Goal: Transaction & Acquisition: Purchase product/service

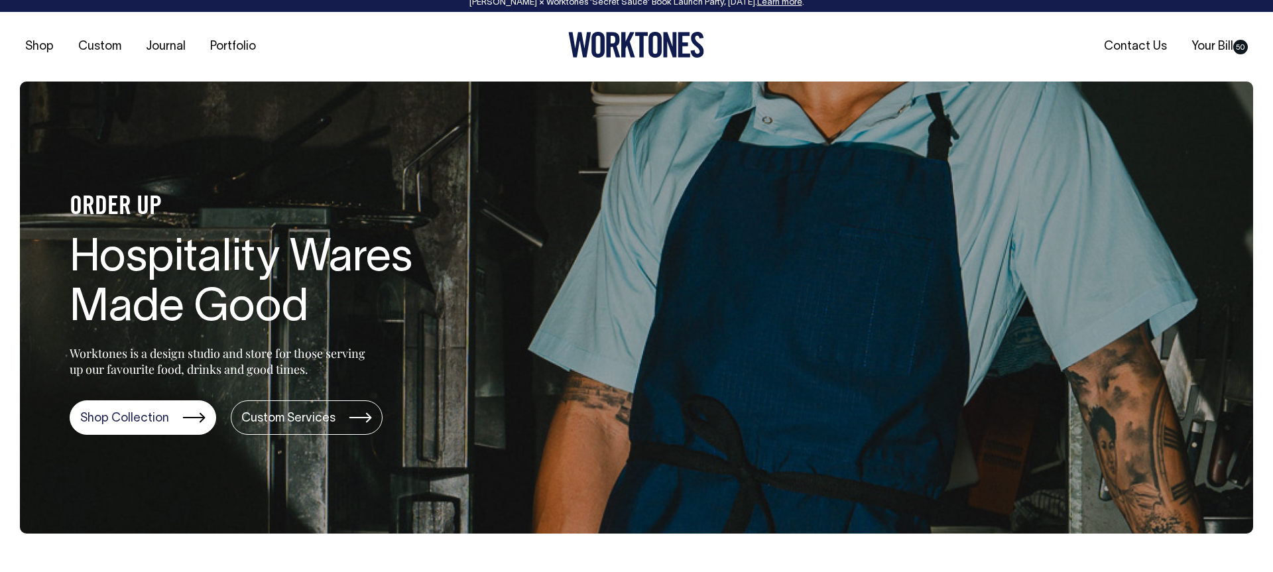
scroll to position [7, 0]
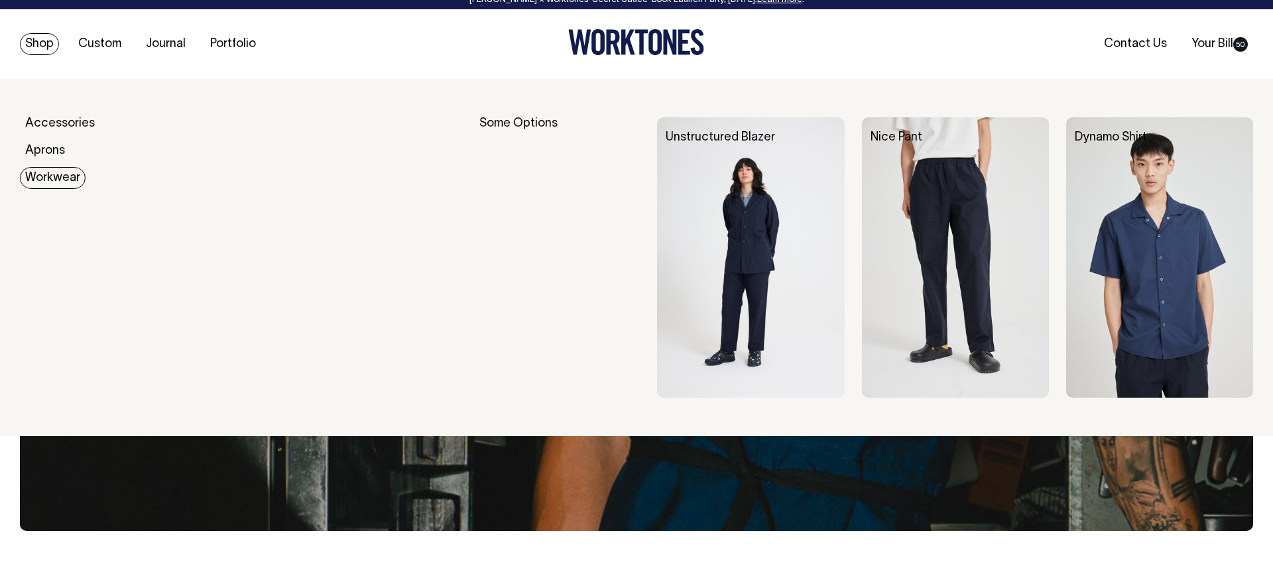
click at [55, 174] on link "Workwear" at bounding box center [53, 178] width 66 height 22
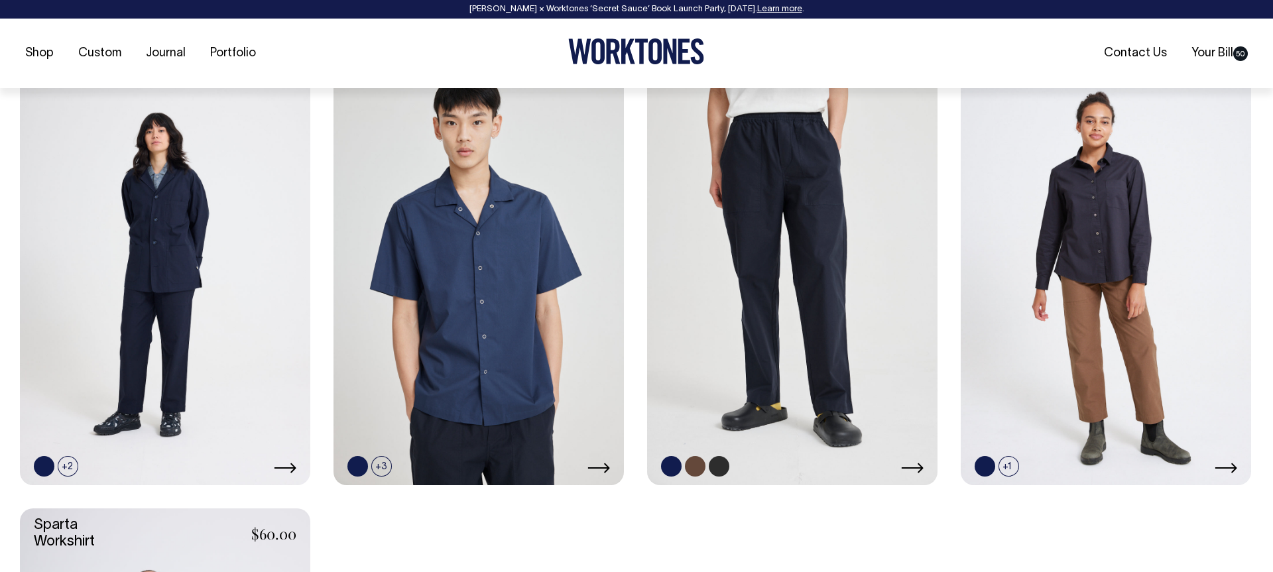
scroll to position [611, 0]
click at [274, 295] on link at bounding box center [165, 267] width 290 height 436
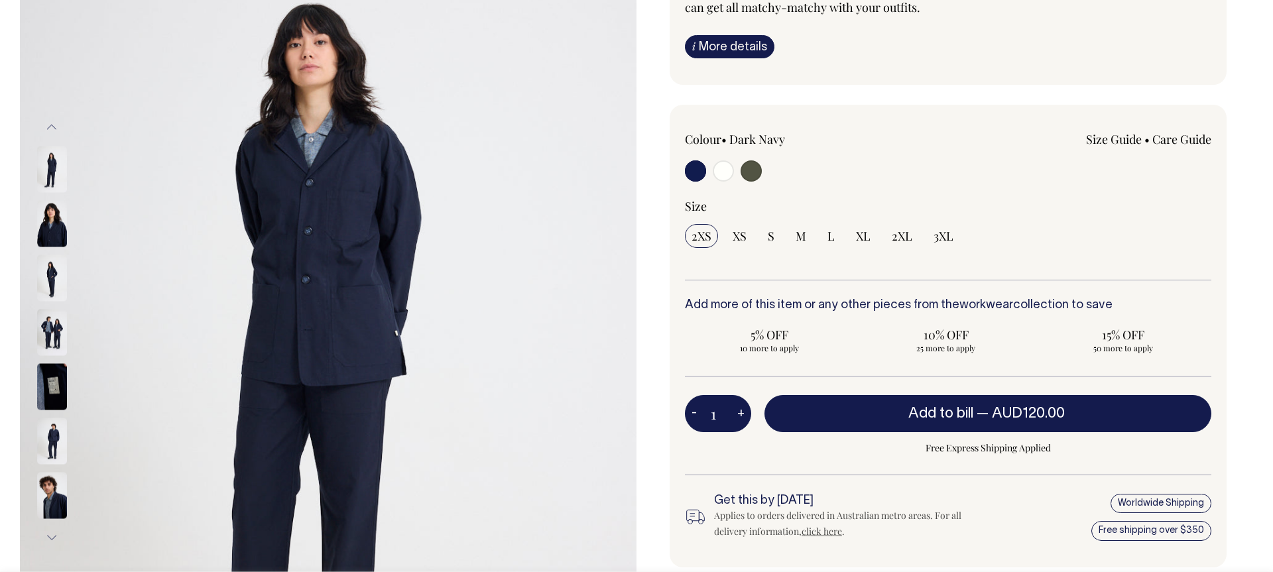
click at [720, 416] on input "1" at bounding box center [718, 413] width 66 height 37
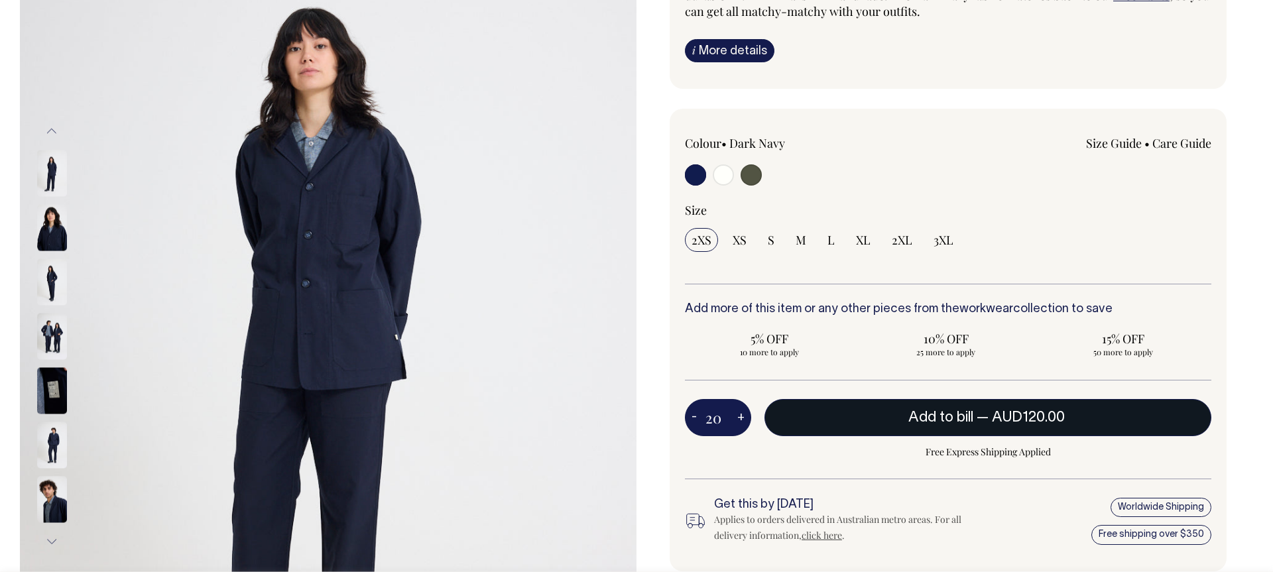
scroll to position [214, 0]
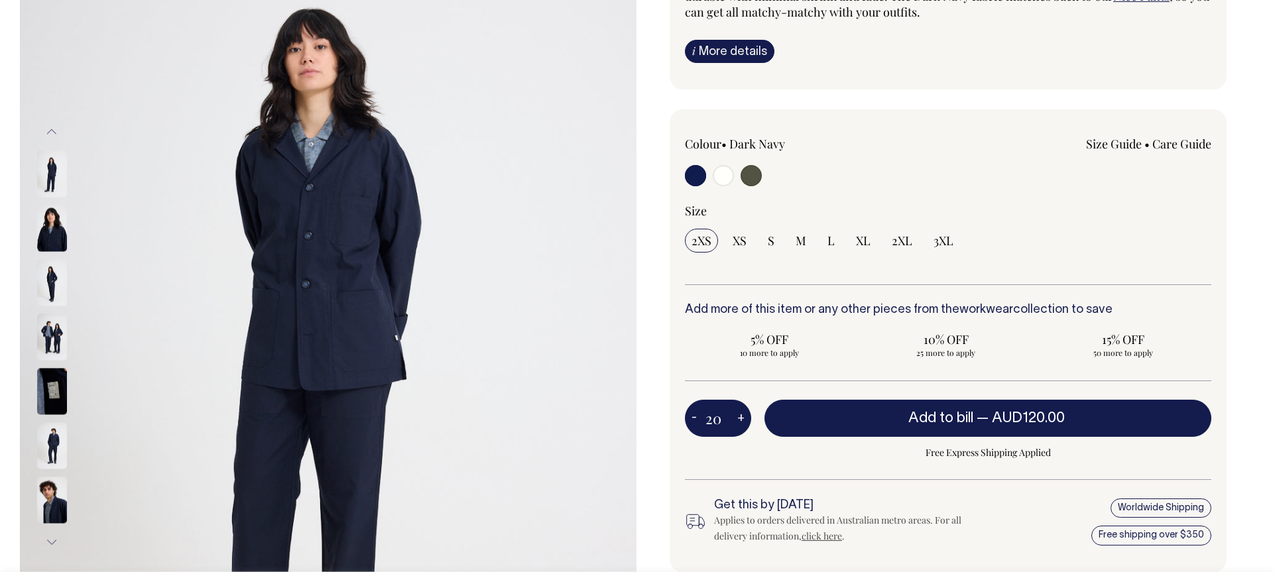
type input "20"
radio input "true"
type input "20"
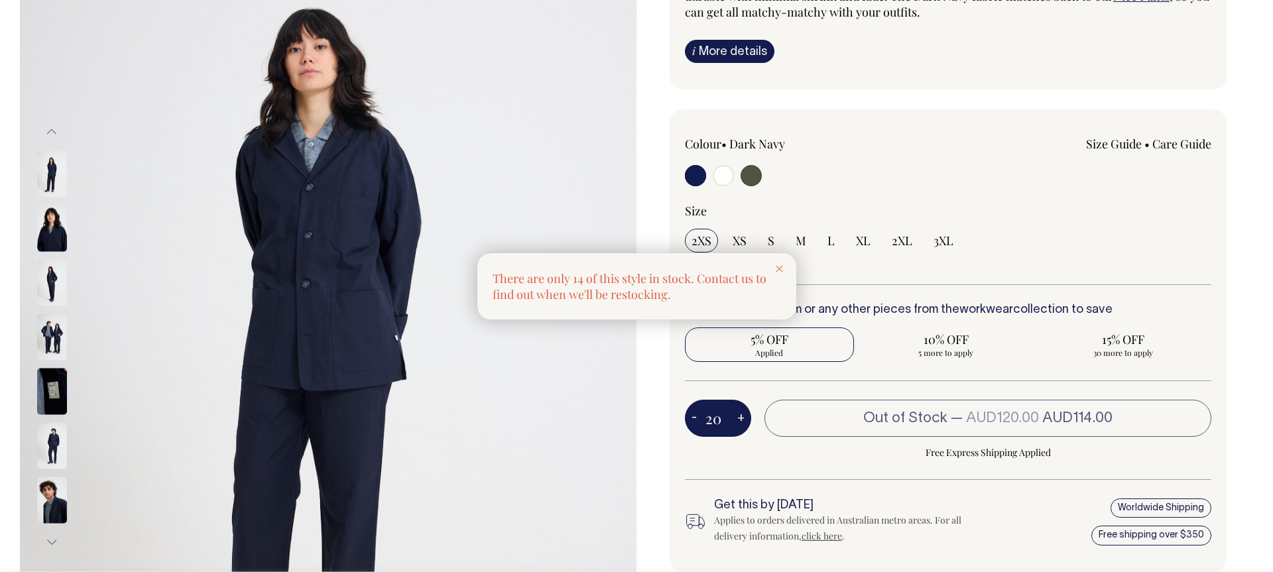
click at [776, 269] on icon at bounding box center [779, 269] width 7 height 7
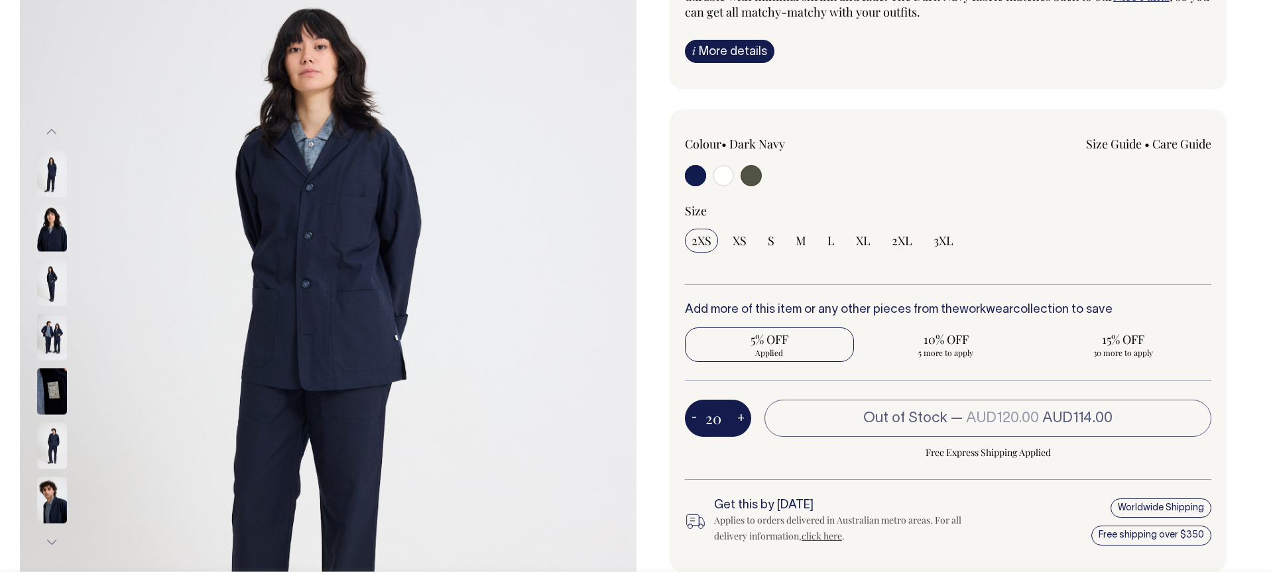
click at [733, 446] on div "20 - + Out of Stock — AUD120.00 AUD114.00 Free Express Shipping Applied" at bounding box center [948, 440] width 527 height 80
click at [925, 346] on span "10% OFF" at bounding box center [947, 340] width 156 height 16
click at [925, 346] on input "10% OFF 5 more to apply" at bounding box center [946, 345] width 169 height 34
radio input "true"
type input "25"
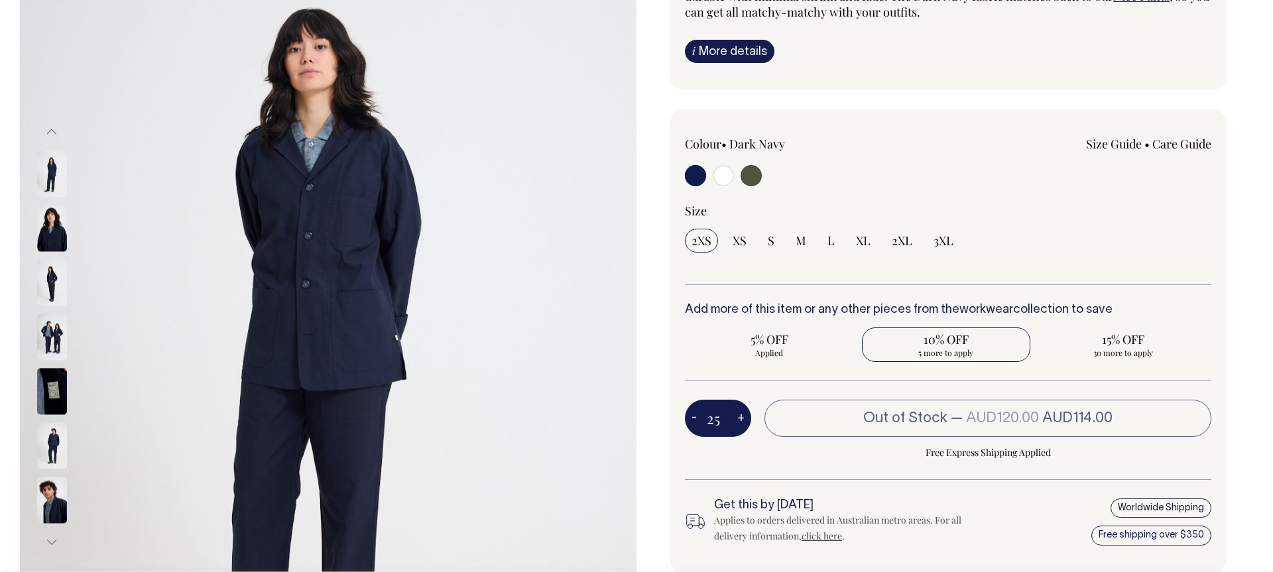
radio input "false"
radio input "true"
select select
type input "25"
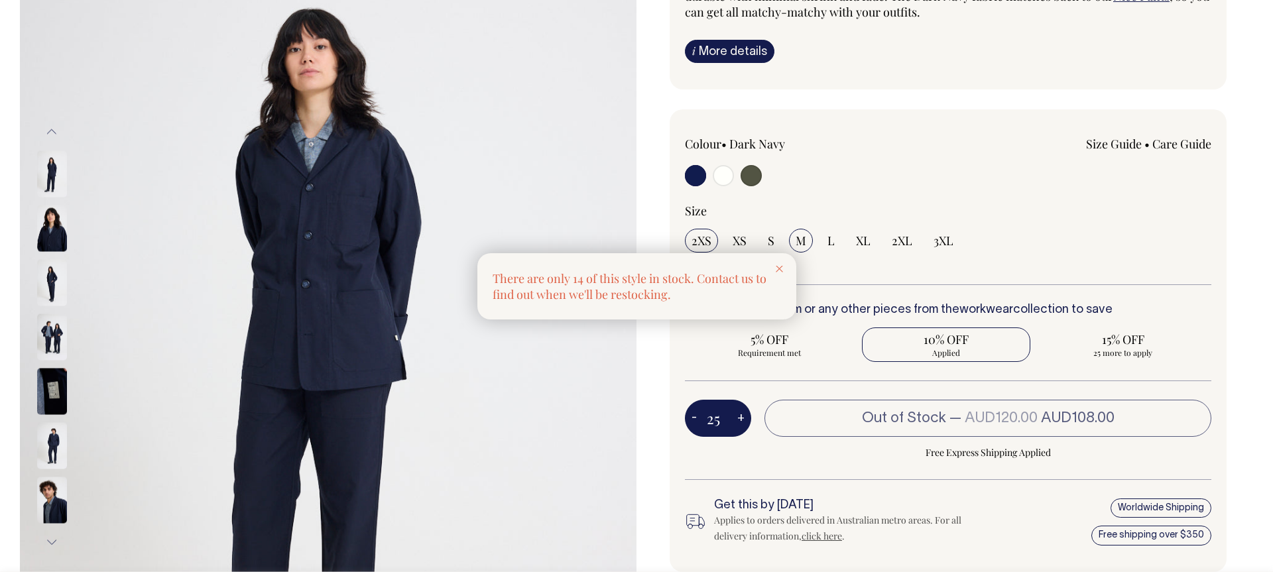
click at [799, 237] on div at bounding box center [636, 286] width 1273 height 572
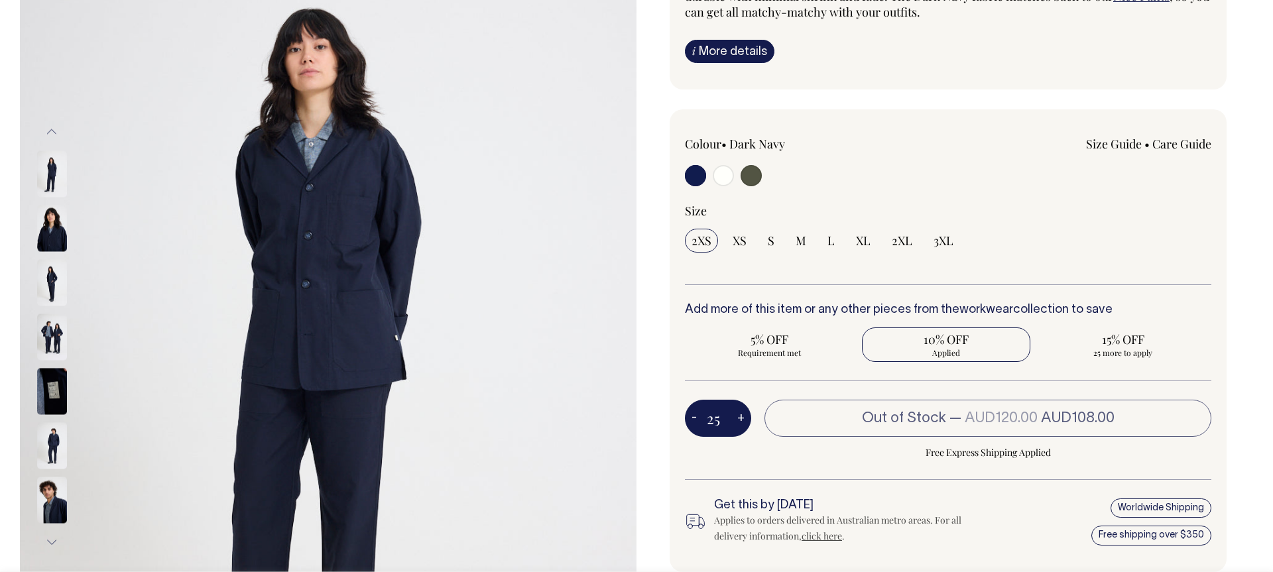
click at [934, 356] on span "Applied" at bounding box center [947, 352] width 156 height 11
click at [934, 356] on input "10% OFF Applied" at bounding box center [946, 345] width 169 height 34
click at [802, 244] on span "M" at bounding box center [801, 241] width 11 height 16
click at [802, 244] on input "M" at bounding box center [801, 241] width 24 height 24
radio input "true"
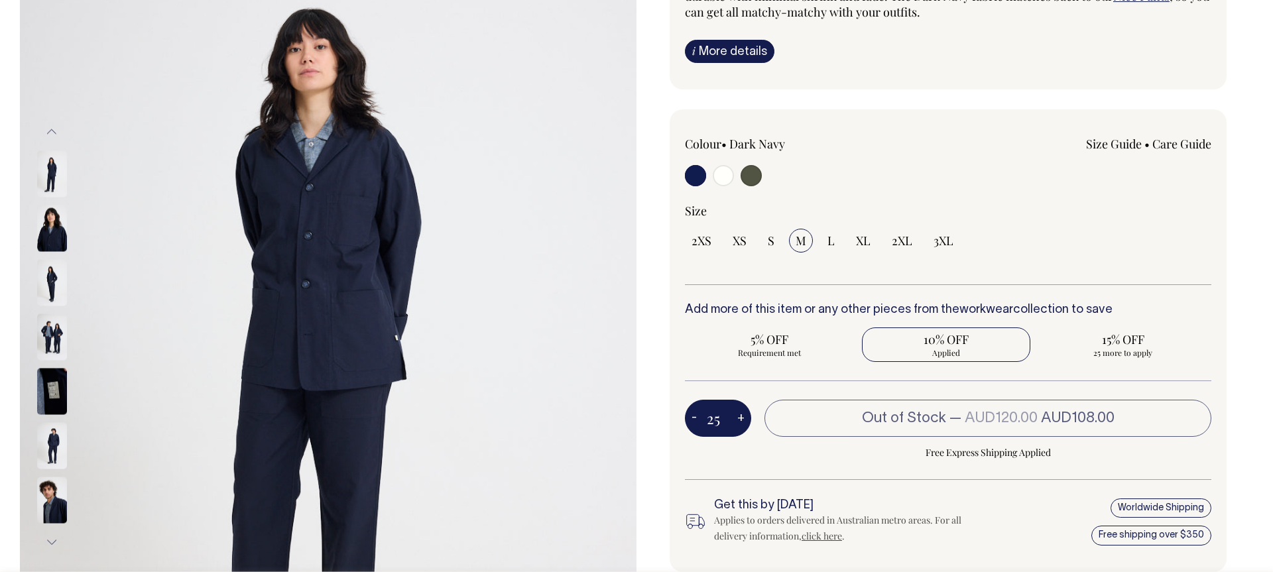
radio input "true"
select select "M"
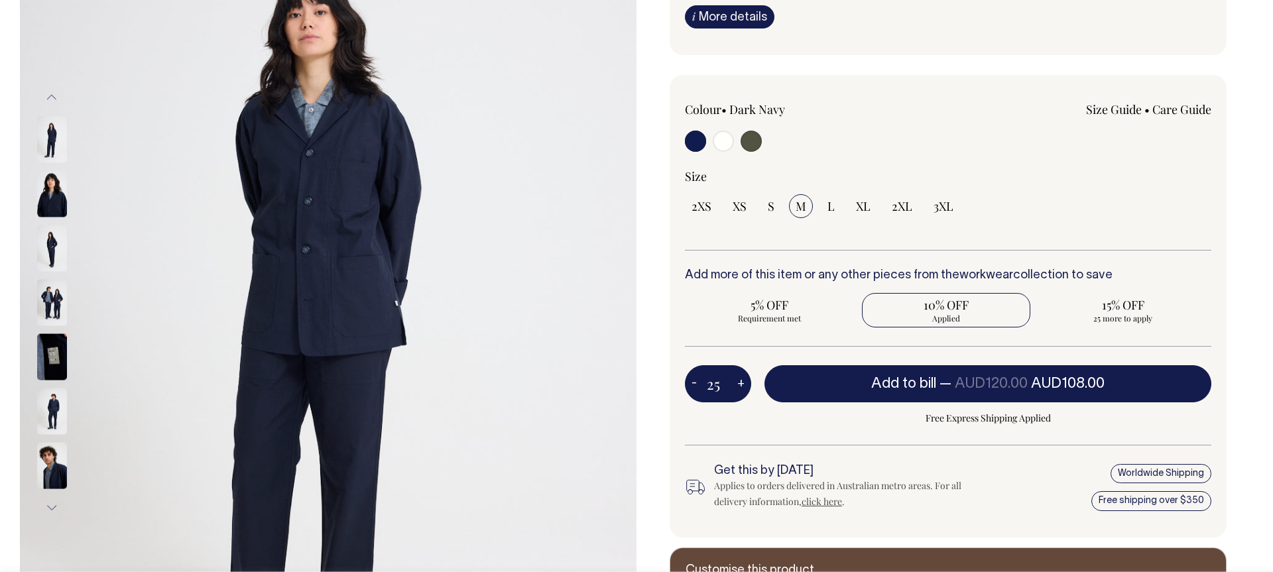
scroll to position [249, 0]
click at [695, 383] on button "-" at bounding box center [694, 383] width 19 height 27
type input "24"
radio input "true"
type input "24"
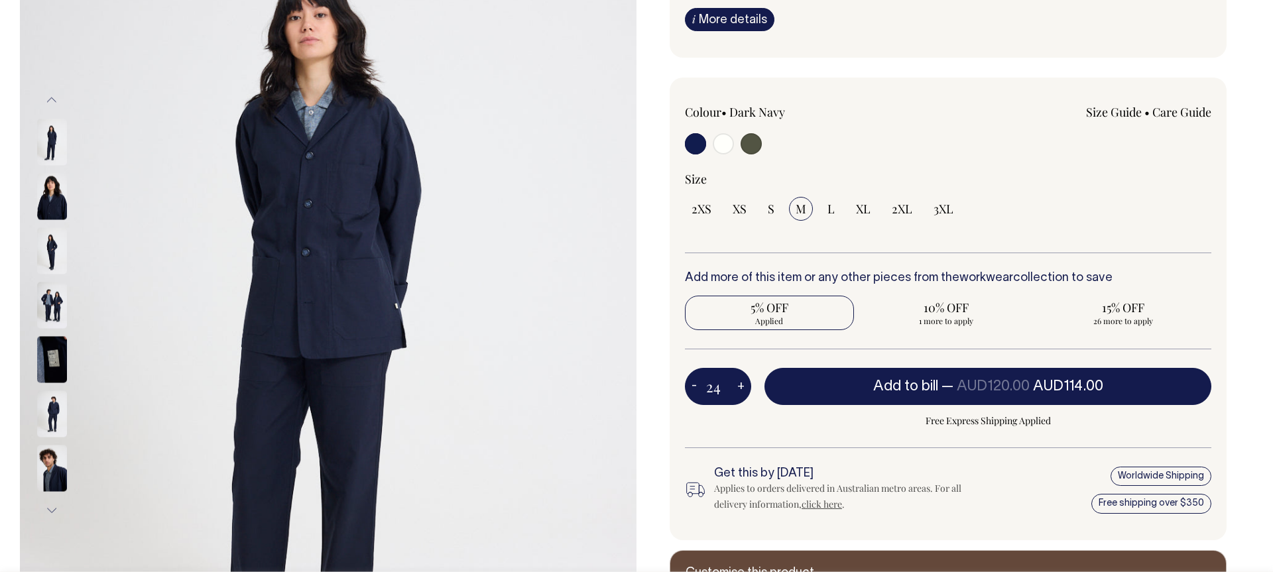
click at [695, 383] on button "-" at bounding box center [694, 386] width 19 height 27
type input "23"
radio input "true"
type input "23"
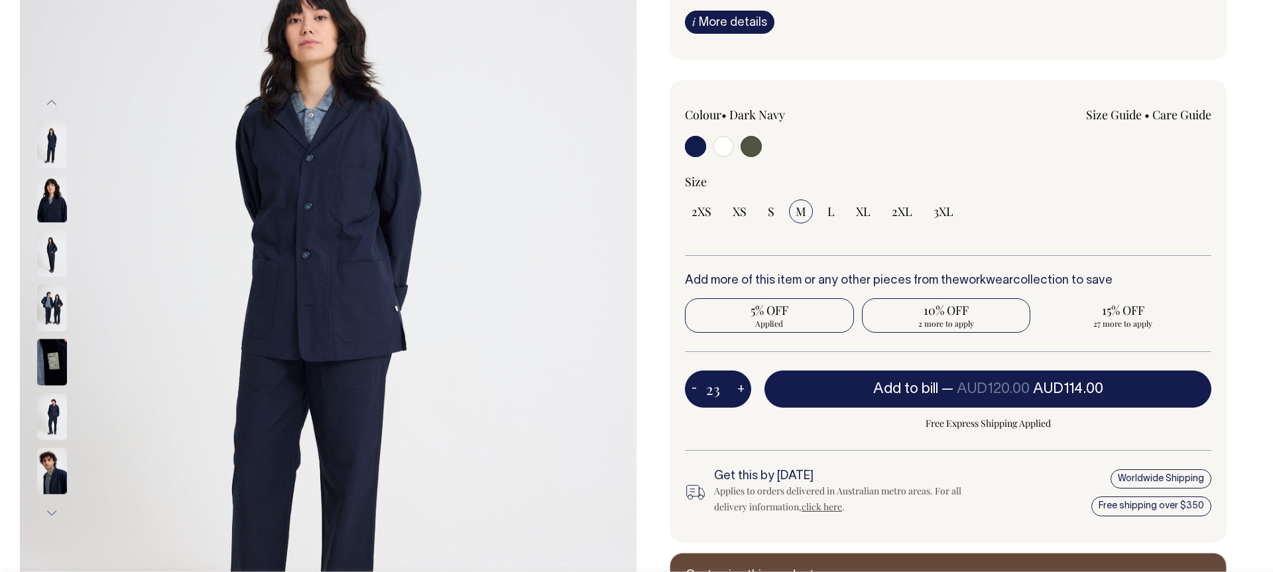
click at [936, 324] on span "2 more to apply" at bounding box center [947, 323] width 156 height 11
click at [936, 324] on input "10% OFF 2 more to apply" at bounding box center [946, 315] width 169 height 34
radio input "true"
type input "25"
radio input "false"
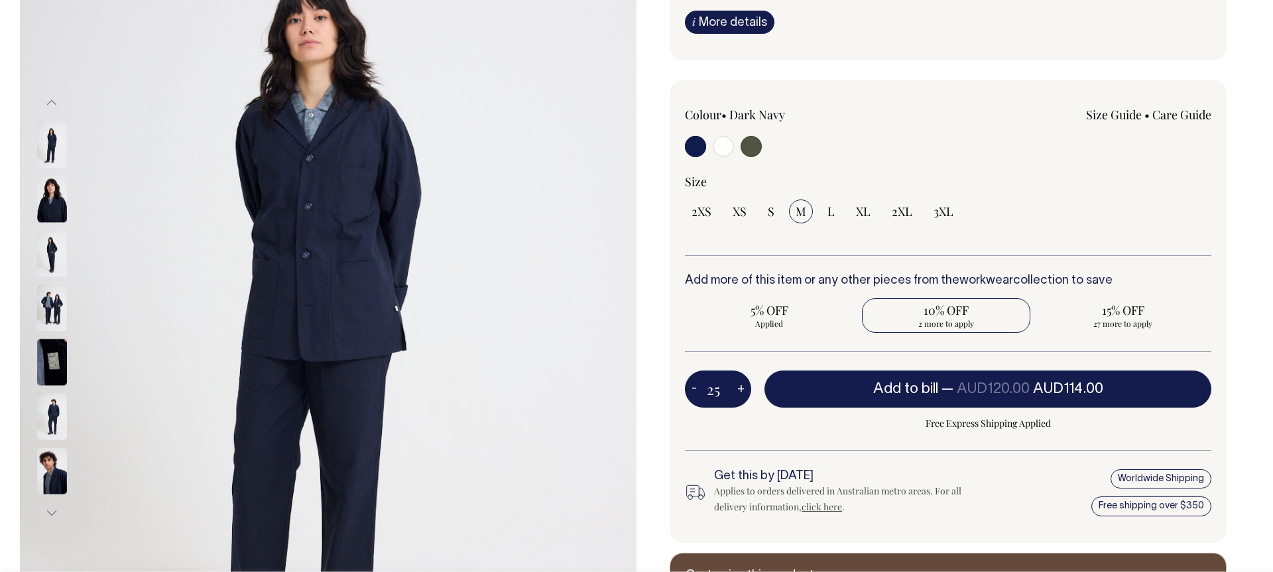
radio input "true"
select select
type input "25"
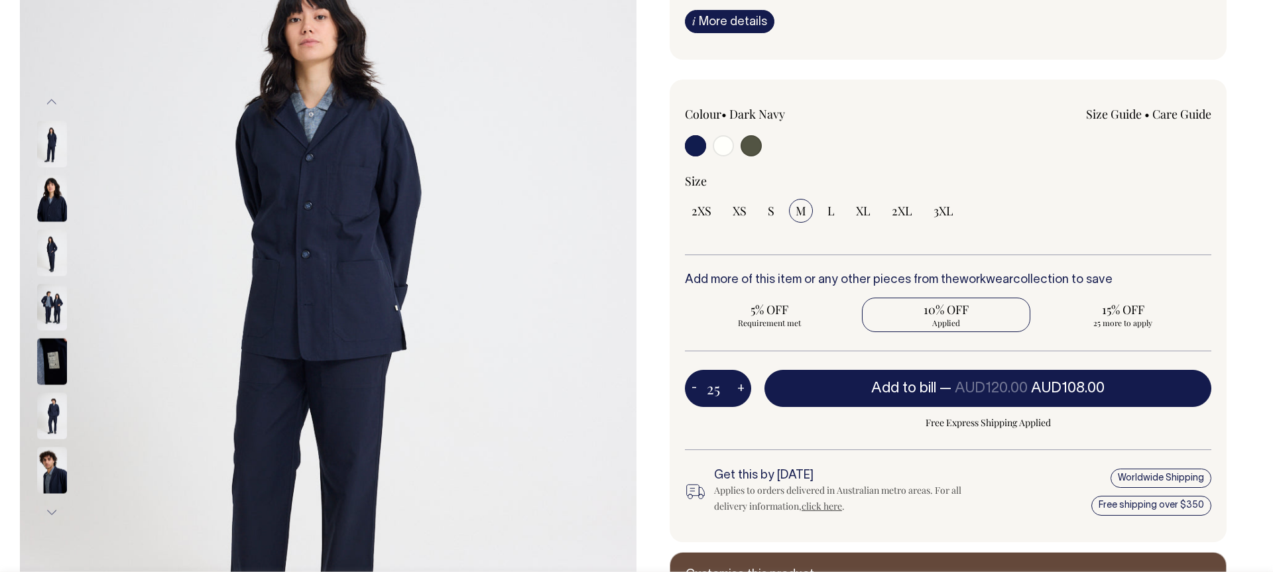
scroll to position [244, 0]
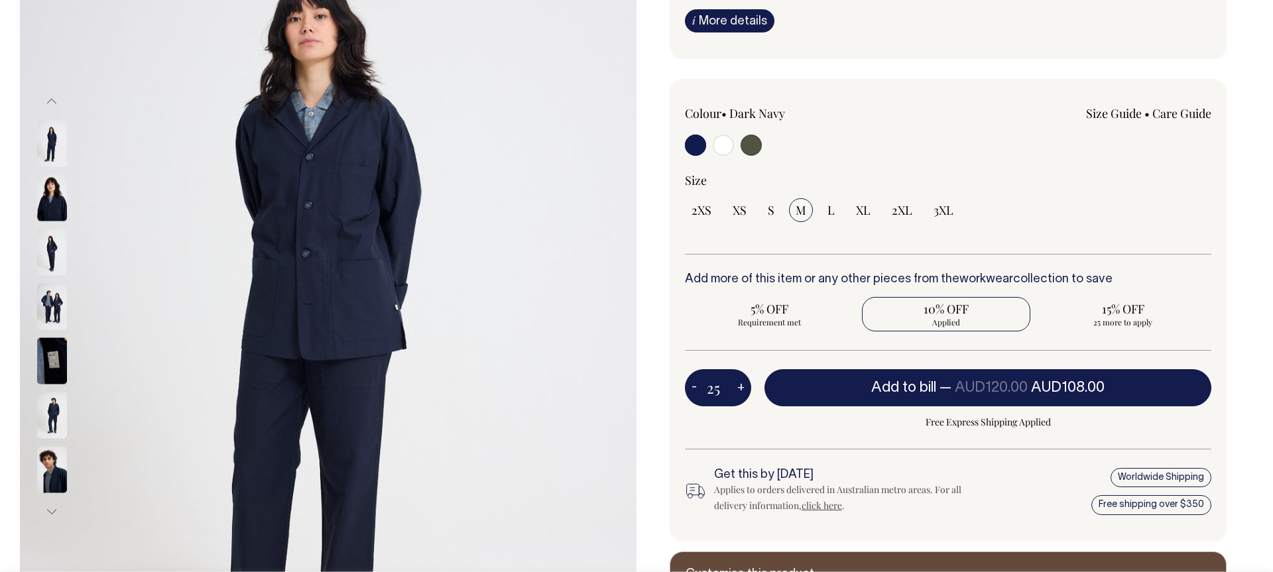
click at [695, 387] on button "-" at bounding box center [694, 388] width 19 height 27
type input "24"
radio input "true"
type input "24"
click at [695, 387] on button "-" at bounding box center [694, 388] width 19 height 27
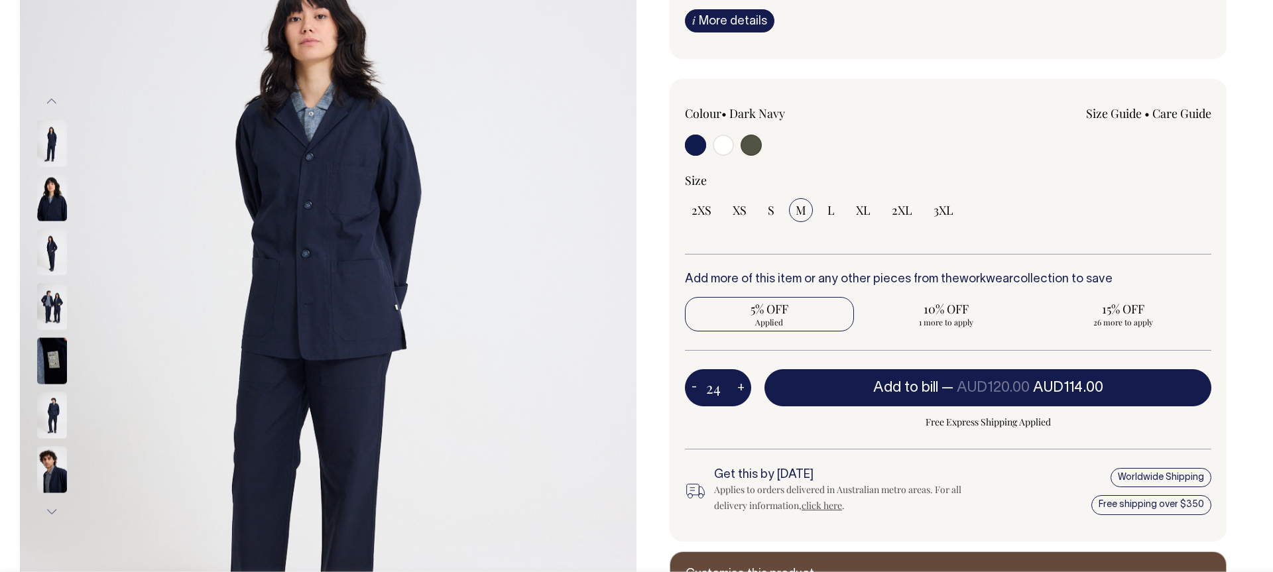
type input "23"
radio input "true"
type input "23"
click at [938, 320] on span "2 more to apply" at bounding box center [947, 322] width 156 height 11
click at [938, 320] on input "10% OFF 2 more to apply" at bounding box center [946, 314] width 169 height 34
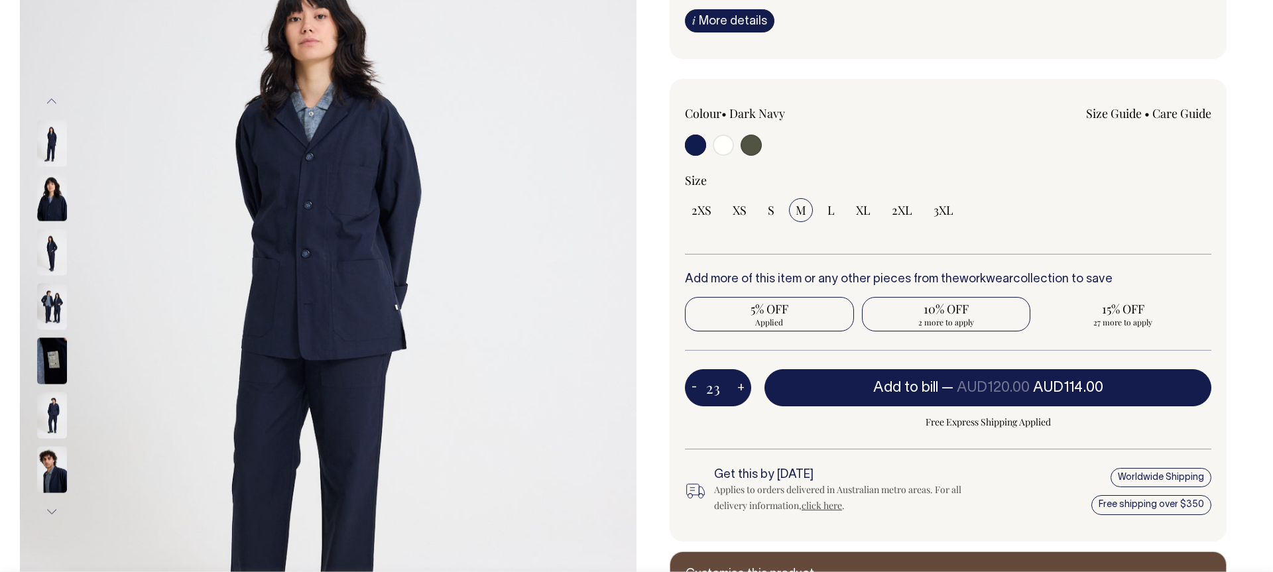
radio input "true"
type input "25"
radio input "false"
radio input "true"
select select
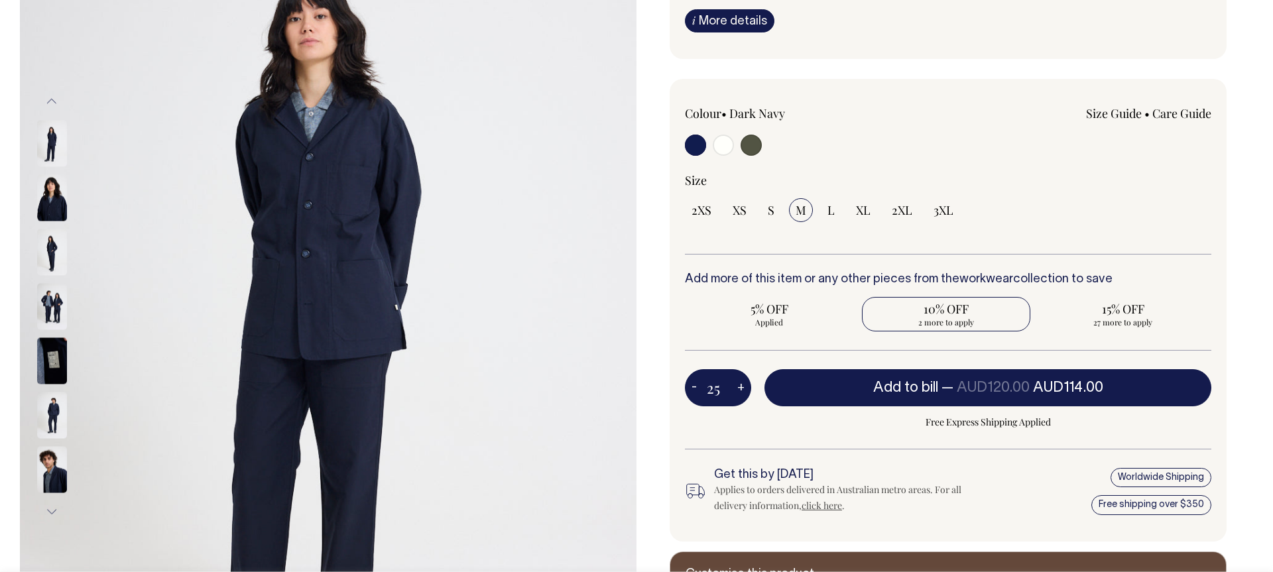
type input "25"
click at [726, 384] on input "25" at bounding box center [718, 387] width 66 height 37
type input "20"
radio input "true"
type input "20"
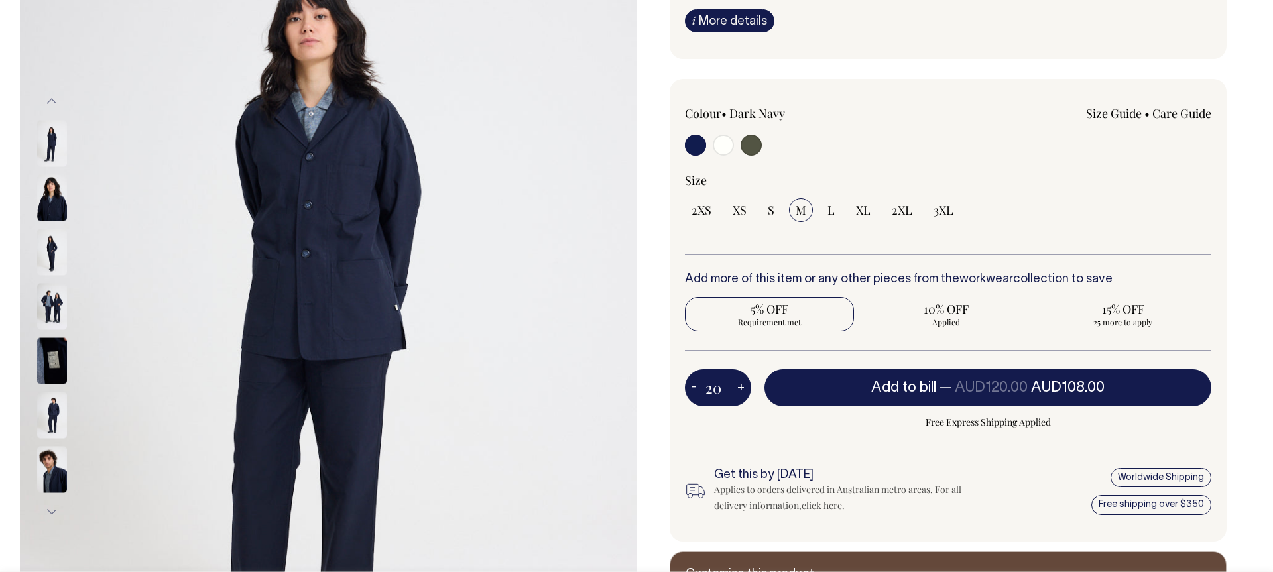
click at [773, 414] on span "Free Express Shipping Applied" at bounding box center [988, 422] width 447 height 16
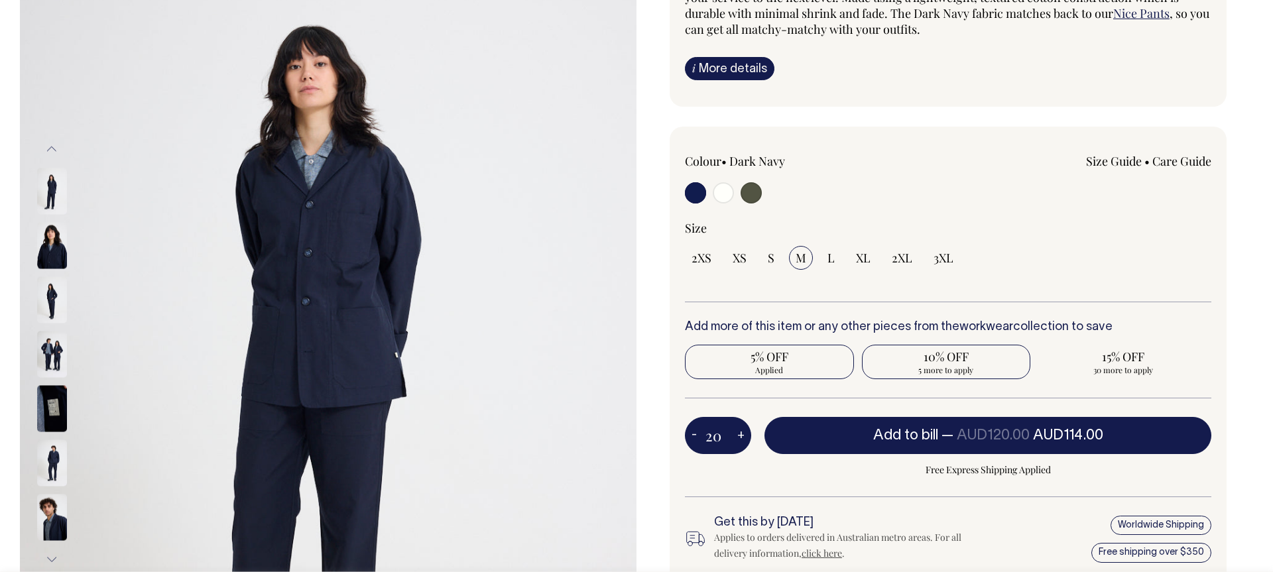
scroll to position [196, 0]
click at [966, 364] on span "10% OFF" at bounding box center [947, 357] width 156 height 16
click at [966, 364] on input "10% OFF 5 more to apply" at bounding box center [946, 362] width 169 height 34
radio input "true"
type input "25"
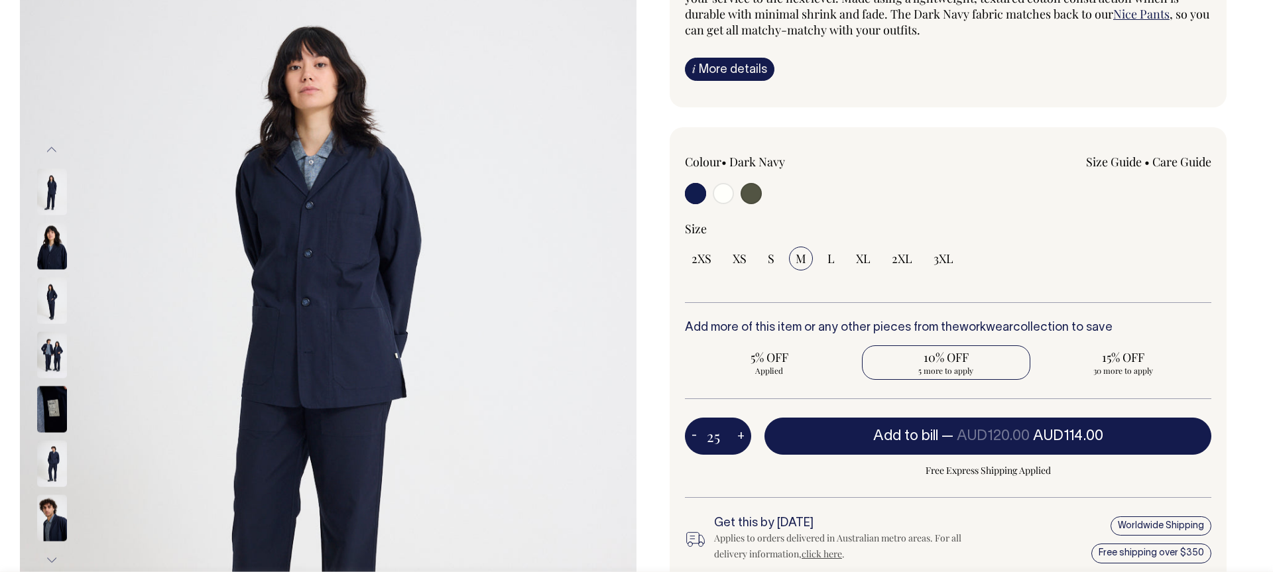
radio input "false"
radio input "true"
select select
type input "25"
click at [1113, 361] on span "15% OFF" at bounding box center [1123, 357] width 156 height 16
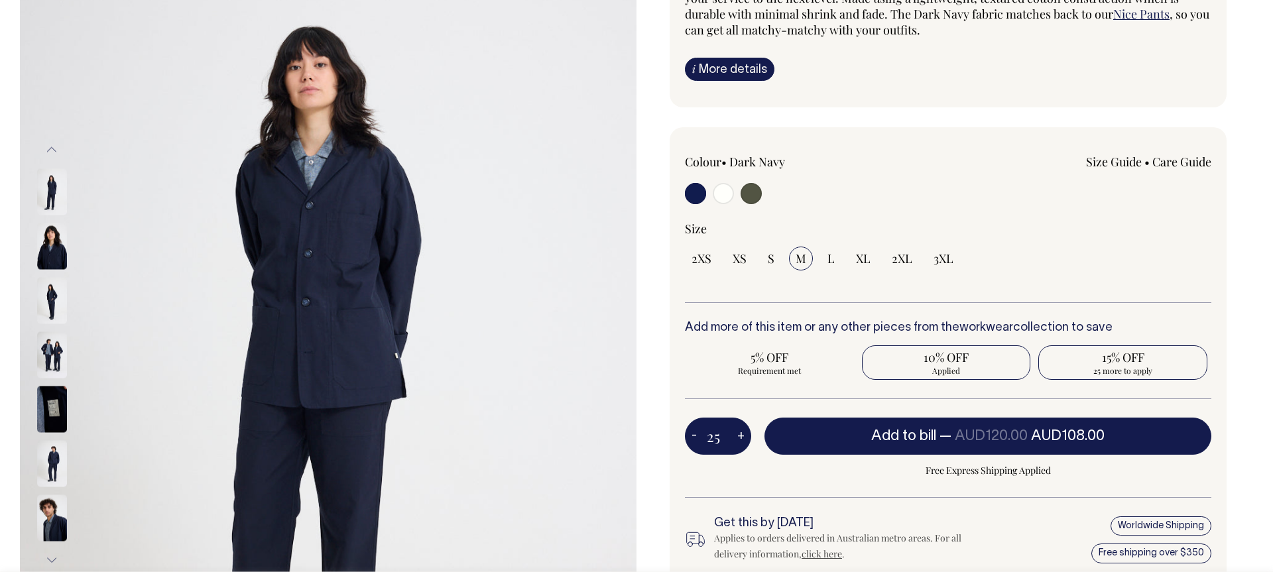
click at [1113, 361] on input "15% OFF 25 more to apply" at bounding box center [1122, 362] width 169 height 34
radio input "true"
type input "50"
radio input "false"
radio input "true"
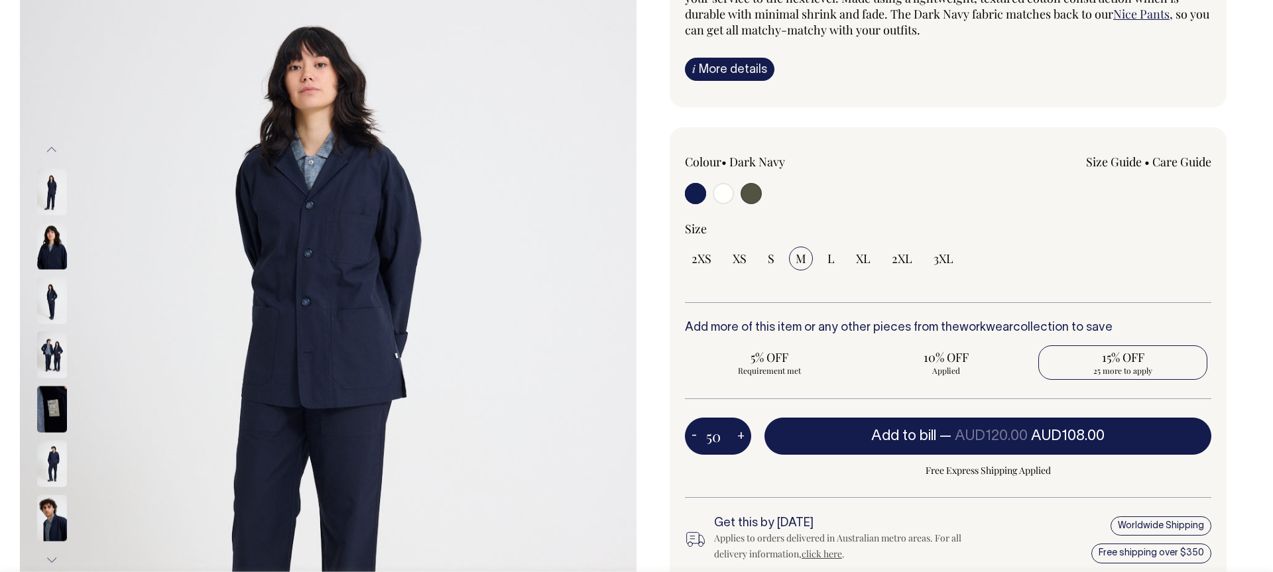
select select
type input "50"
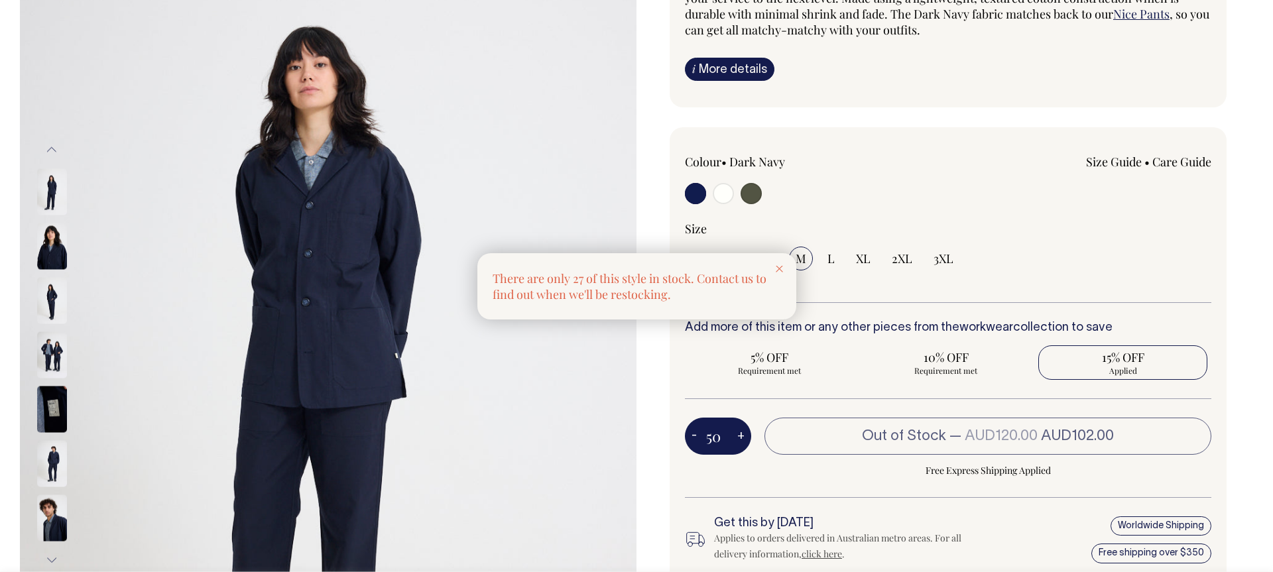
click at [932, 371] on div at bounding box center [636, 286] width 1273 height 572
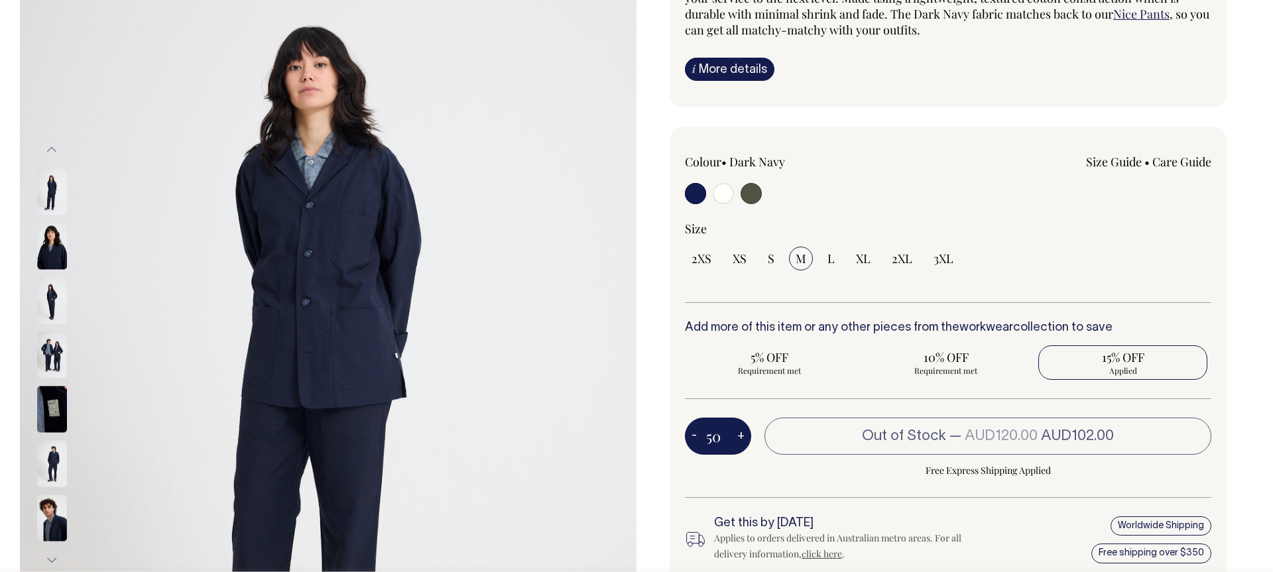
drag, startPoint x: 724, startPoint y: 440, endPoint x: 704, endPoint y: 437, distance: 20.1
click at [700, 438] on div "50 - +" at bounding box center [718, 436] width 66 height 37
type input "5"
type input "1"
radio input "false"
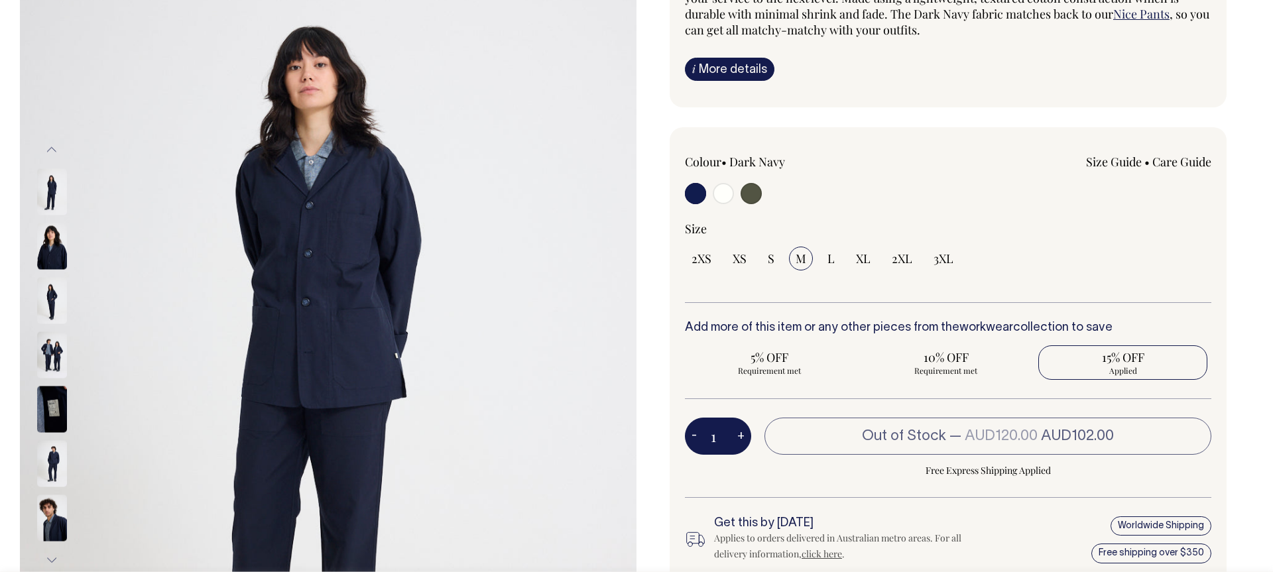
type input "1"
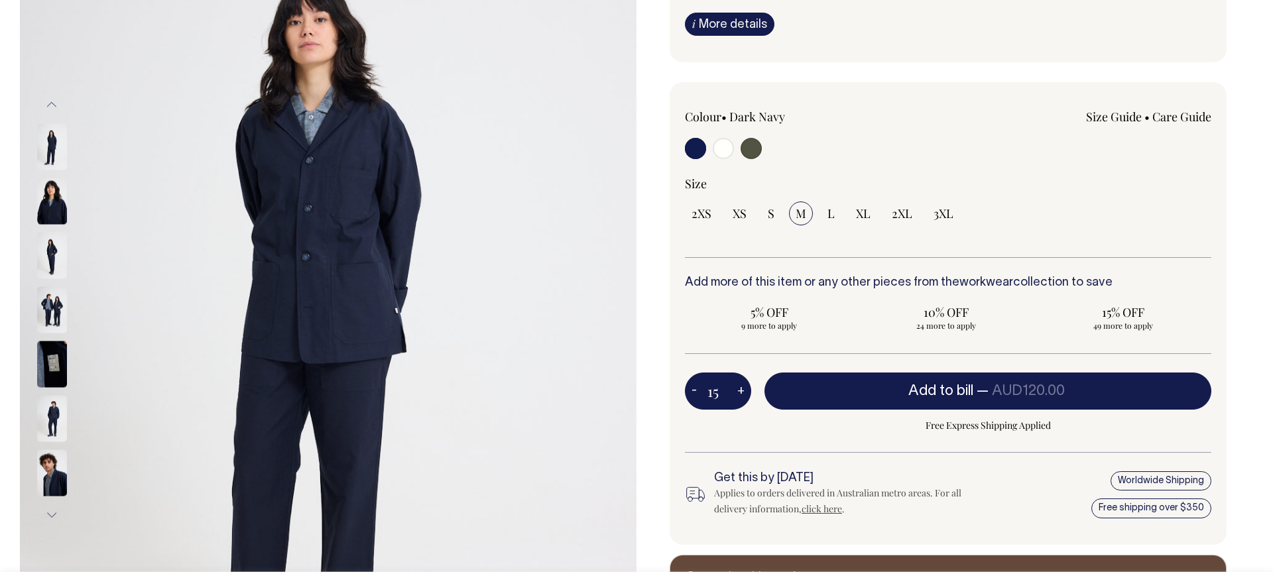
scroll to position [241, 0]
type input "15"
radio input "true"
type input "15"
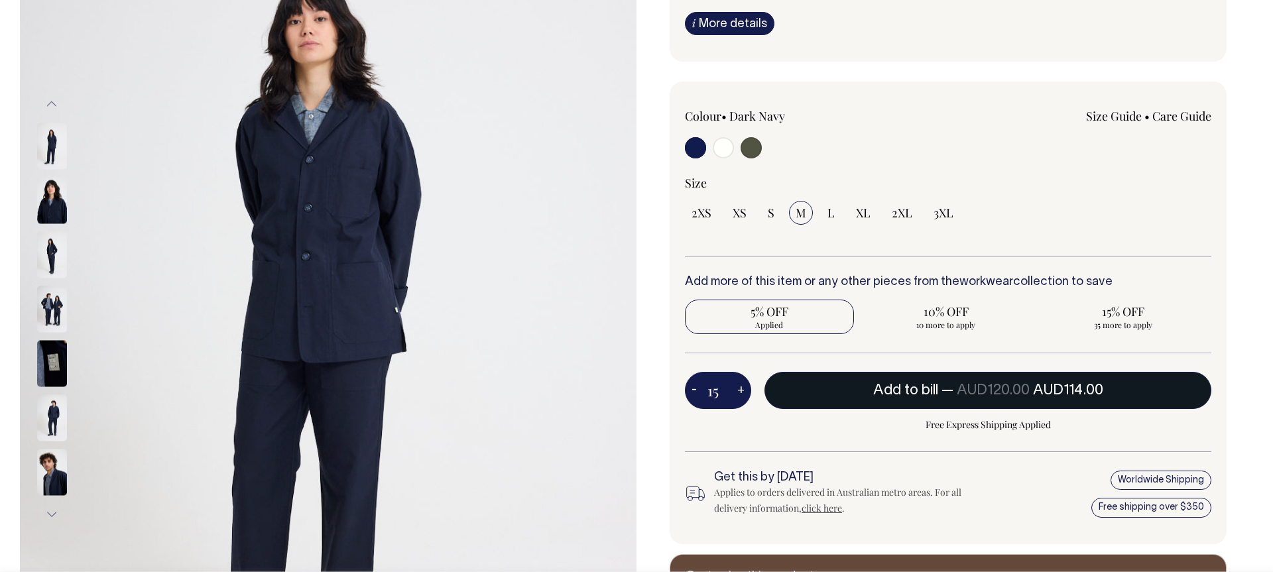
scroll to position [241, 0]
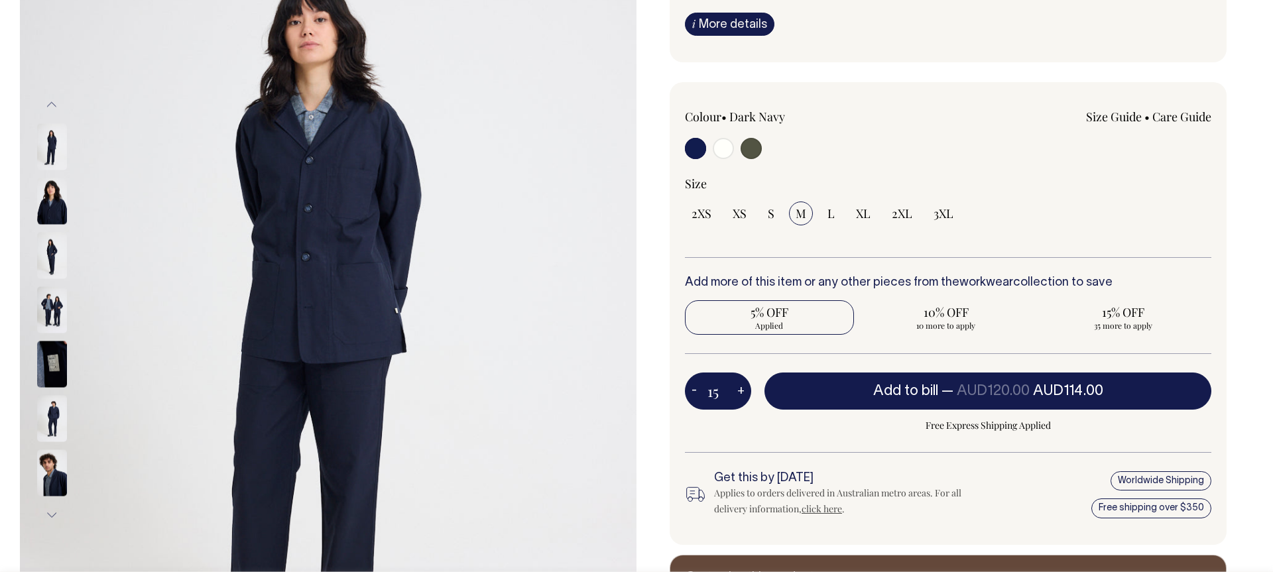
click at [727, 389] on input "15" at bounding box center [718, 391] width 66 height 37
drag, startPoint x: 726, startPoint y: 390, endPoint x: 707, endPoint y: 391, distance: 19.2
click at [707, 391] on input "15" at bounding box center [718, 391] width 66 height 37
type input "50"
radio input "false"
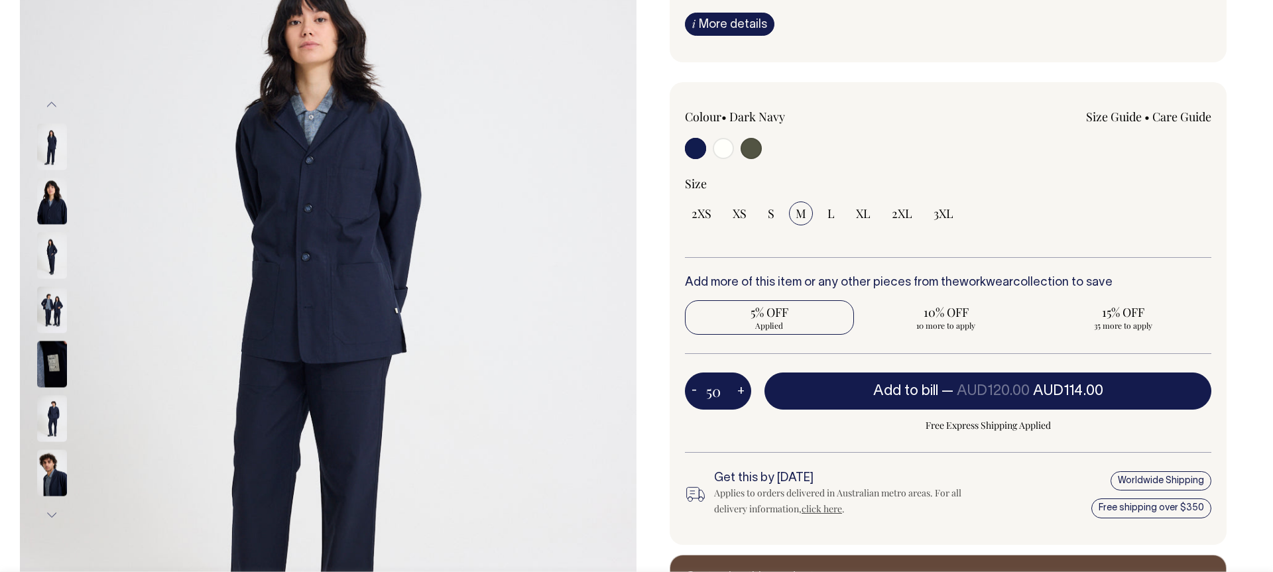
radio input "true"
type input "50"
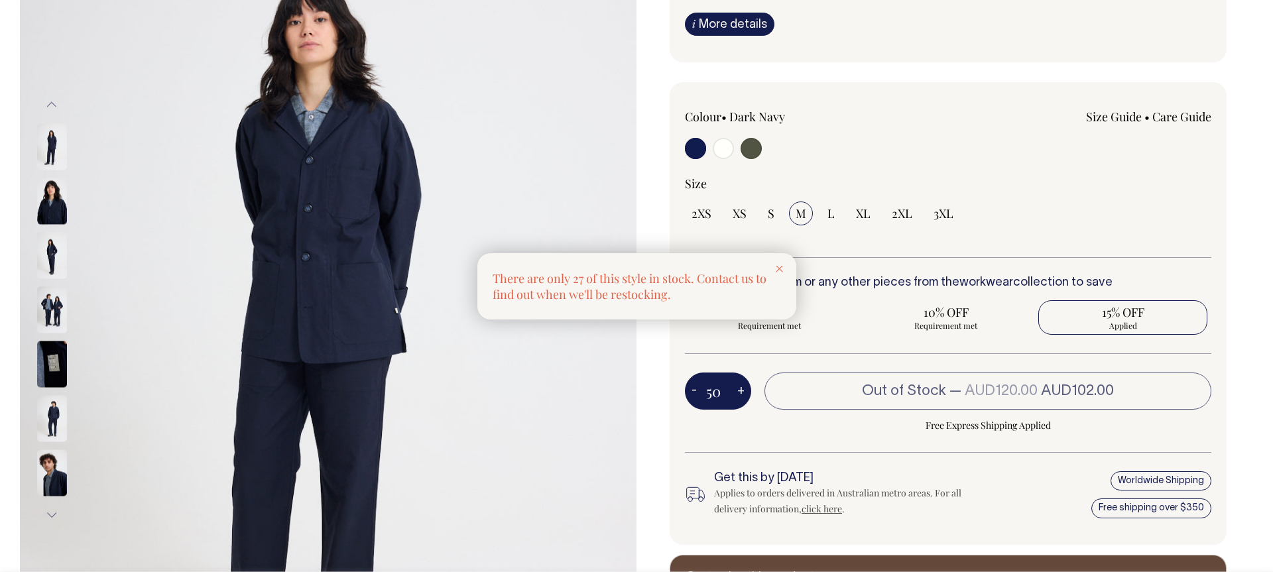
click at [782, 267] on icon at bounding box center [779, 269] width 7 height 7
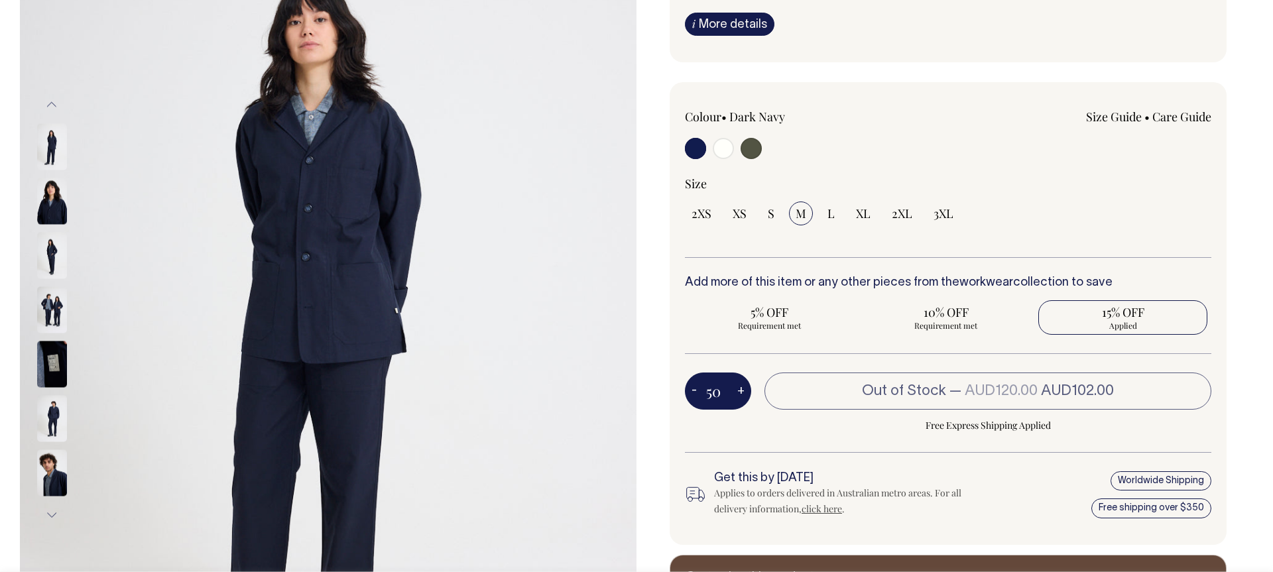
drag, startPoint x: 725, startPoint y: 394, endPoint x: 694, endPoint y: 393, distance: 31.2
click at [696, 393] on div "50 - +" at bounding box center [718, 391] width 66 height 37
drag, startPoint x: 726, startPoint y: 395, endPoint x: 704, endPoint y: 395, distance: 22.6
click at [704, 395] on input "50" at bounding box center [718, 391] width 66 height 37
type input "10"
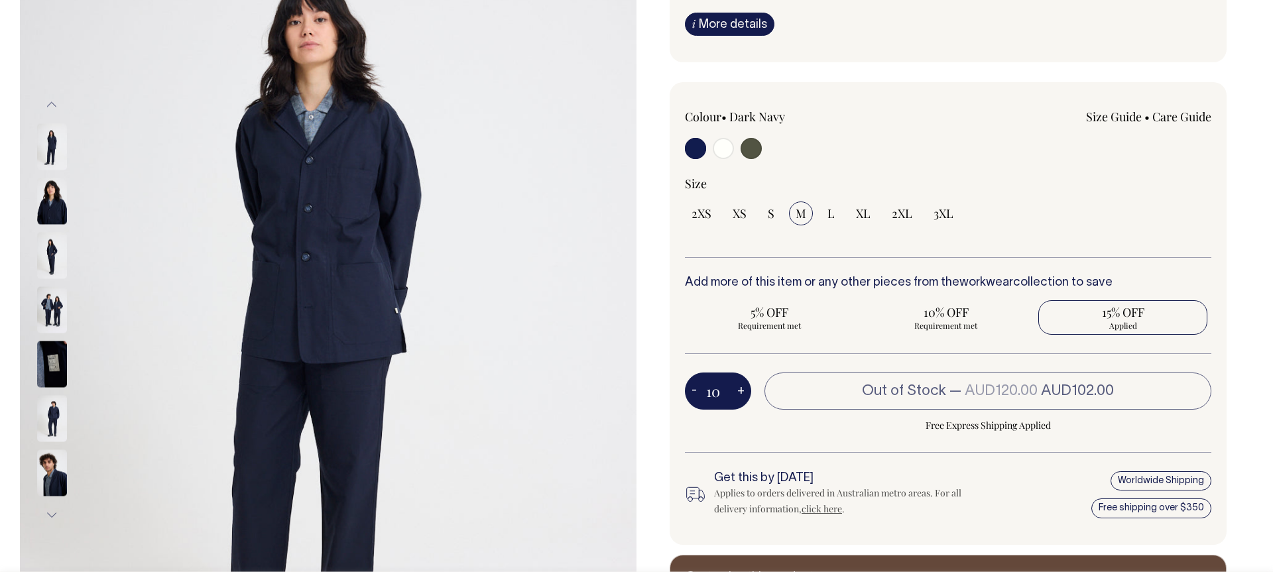
radio input "true"
type input "10"
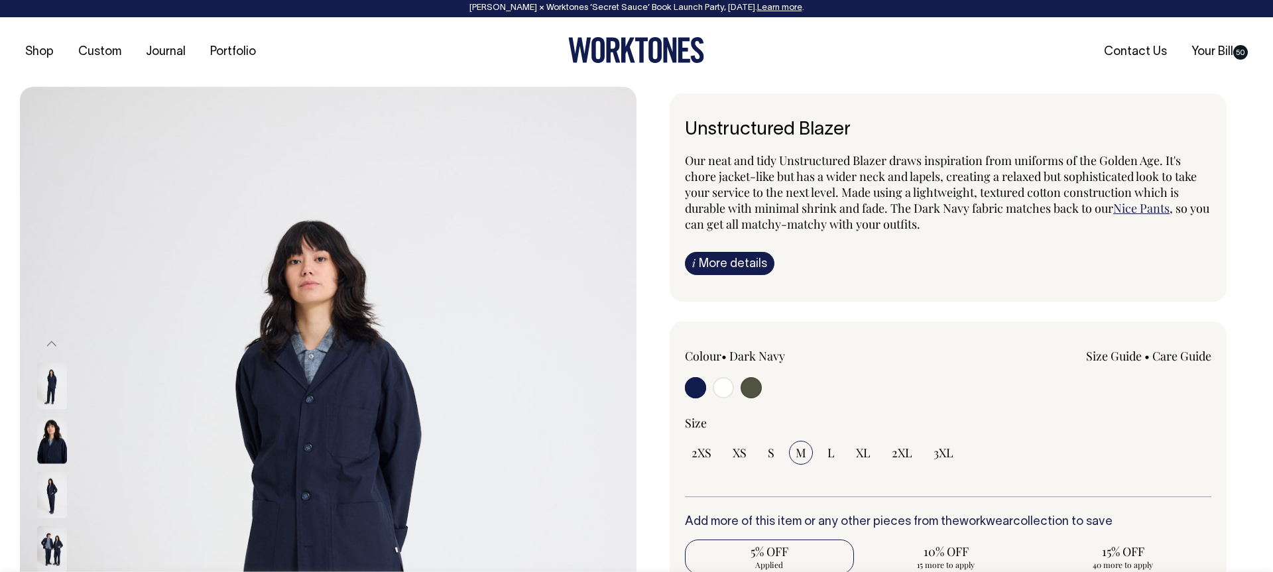
scroll to position [0, 0]
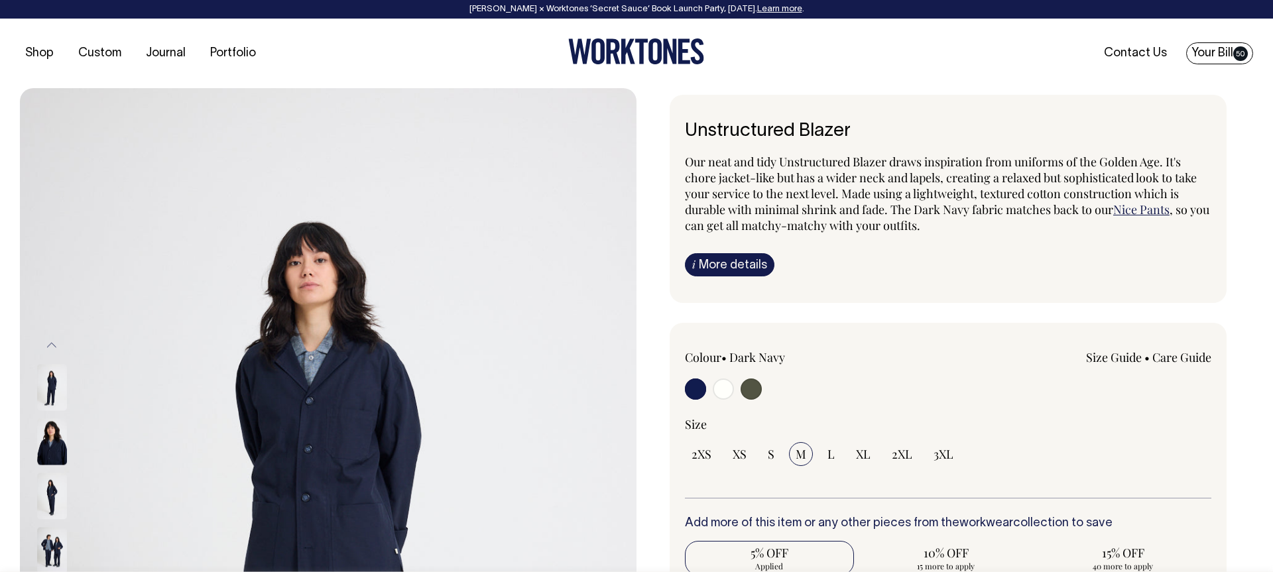
click at [1216, 49] on link "Your Bill 50" at bounding box center [1219, 53] width 67 height 22
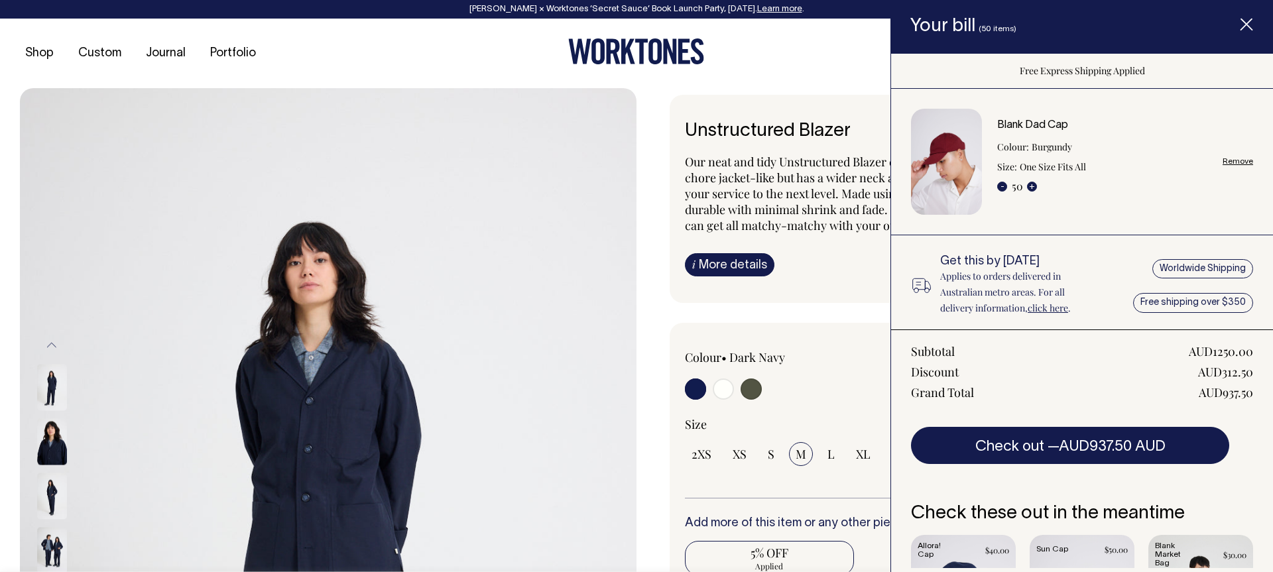
click at [1243, 158] on link "Remove" at bounding box center [1238, 161] width 31 height 9
click at [1239, 158] on link "Remove" at bounding box center [1238, 161] width 31 height 9
radio input "false"
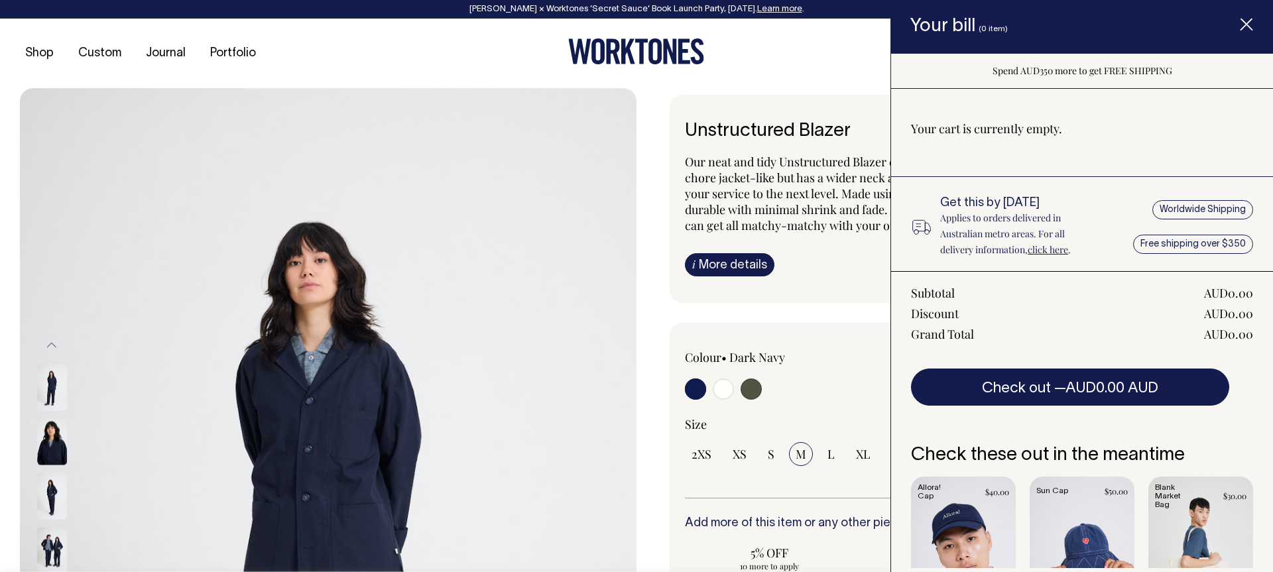
click at [1241, 21] on icon "Item added to your cart" at bounding box center [1246, 25] width 13 height 13
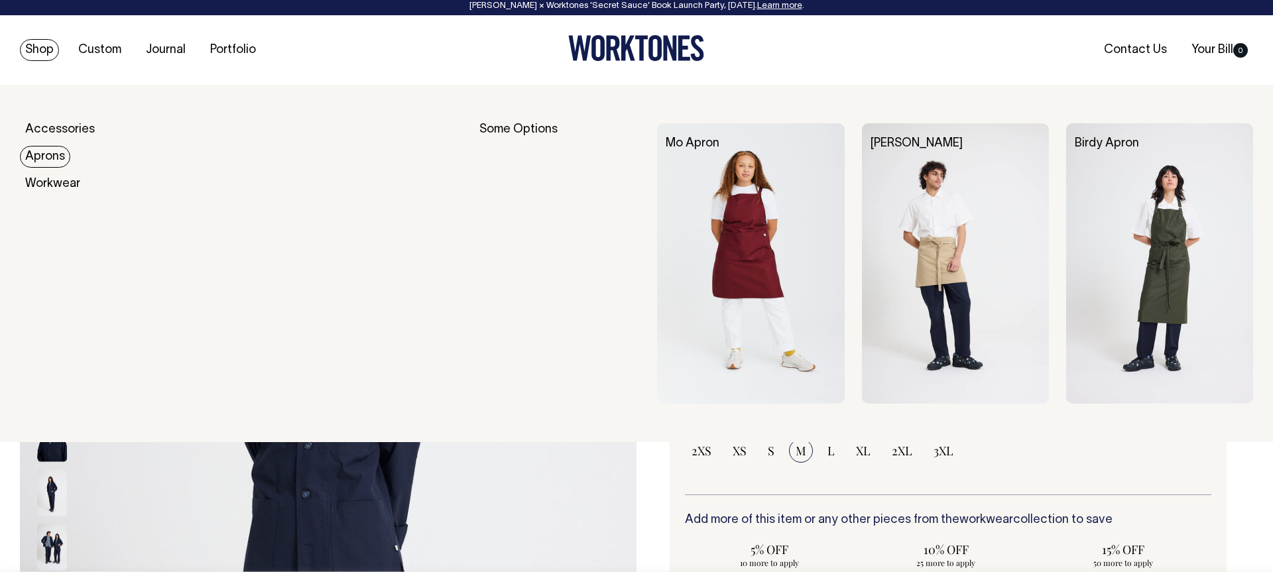
click at [55, 151] on link "Aprons" at bounding box center [45, 157] width 50 height 22
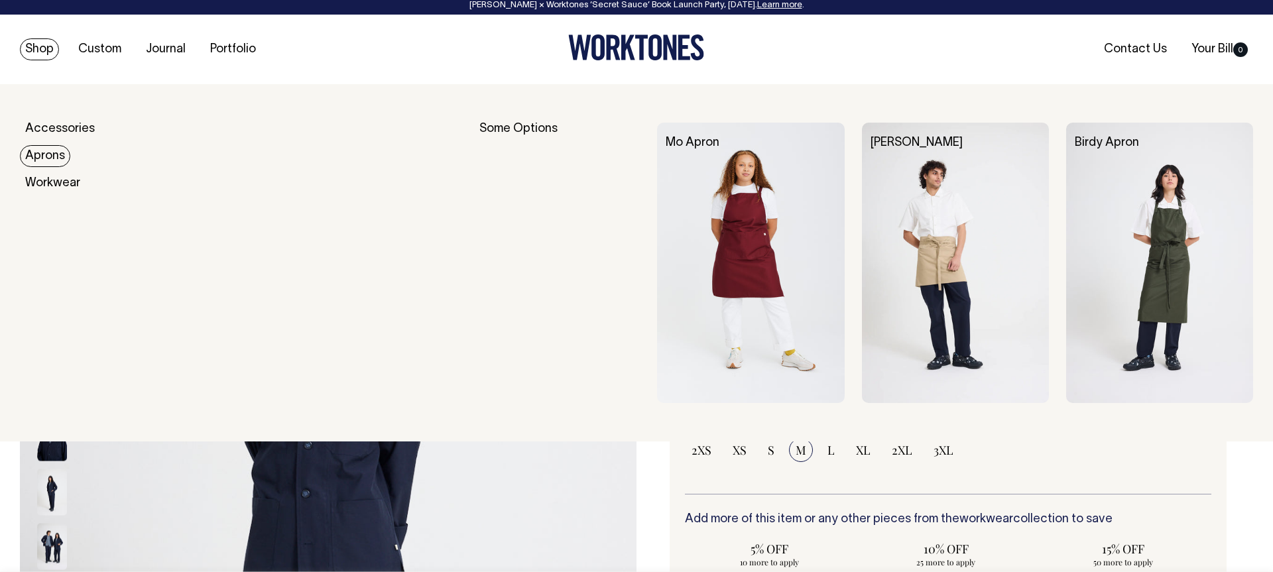
scroll to position [3, 0]
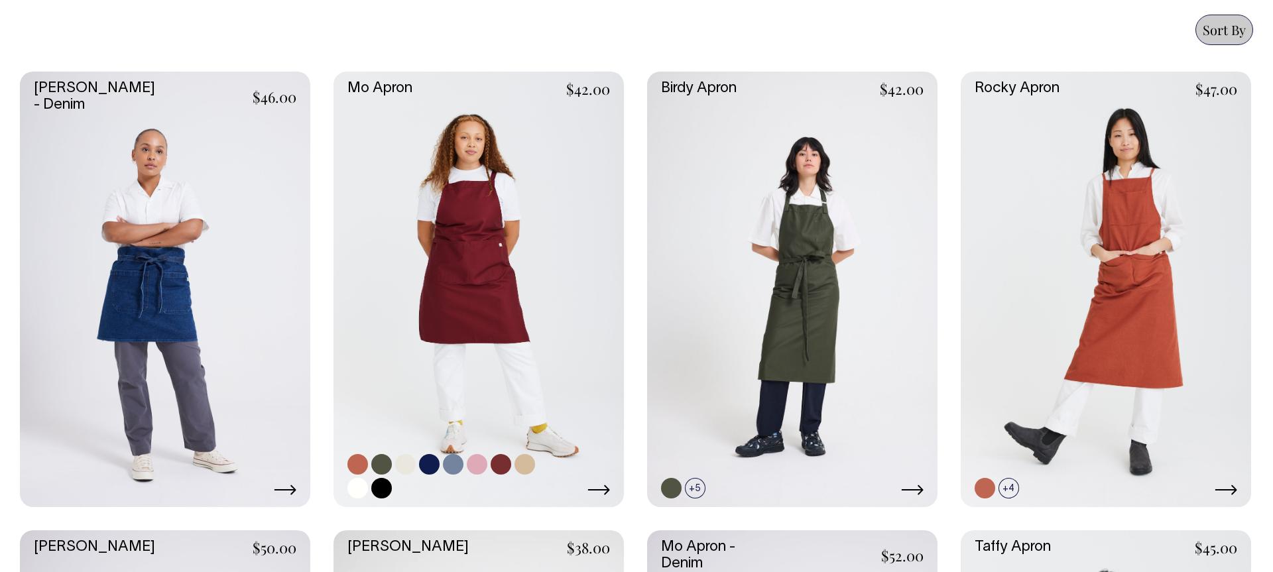
scroll to position [588, 0]
click at [527, 352] on link at bounding box center [479, 290] width 290 height 436
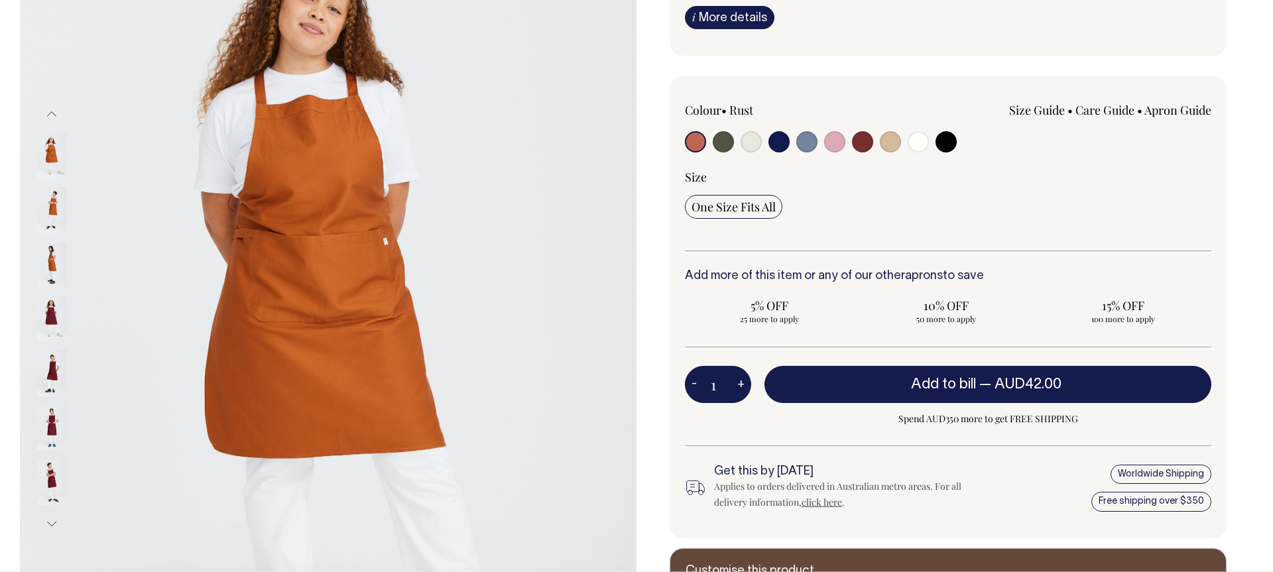
scroll to position [232, 0]
click at [721, 141] on input "radio" at bounding box center [723, 141] width 21 height 21
radio input "true"
select select "Olive"
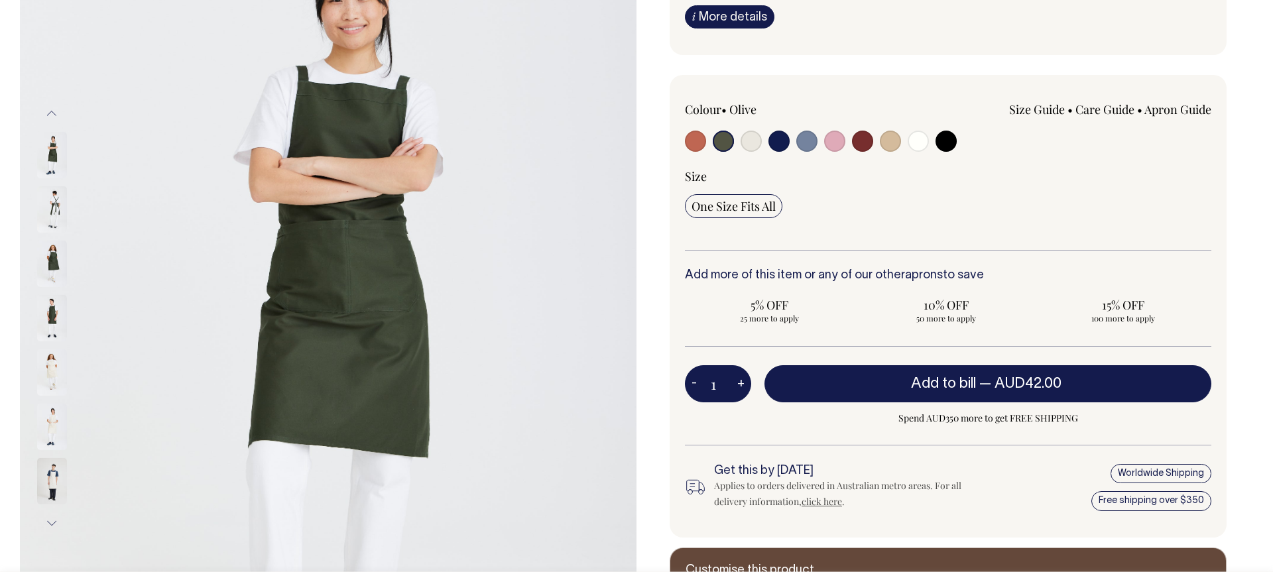
click at [749, 143] on input "radio" at bounding box center [751, 141] width 21 height 21
radio input "true"
select select "Natural"
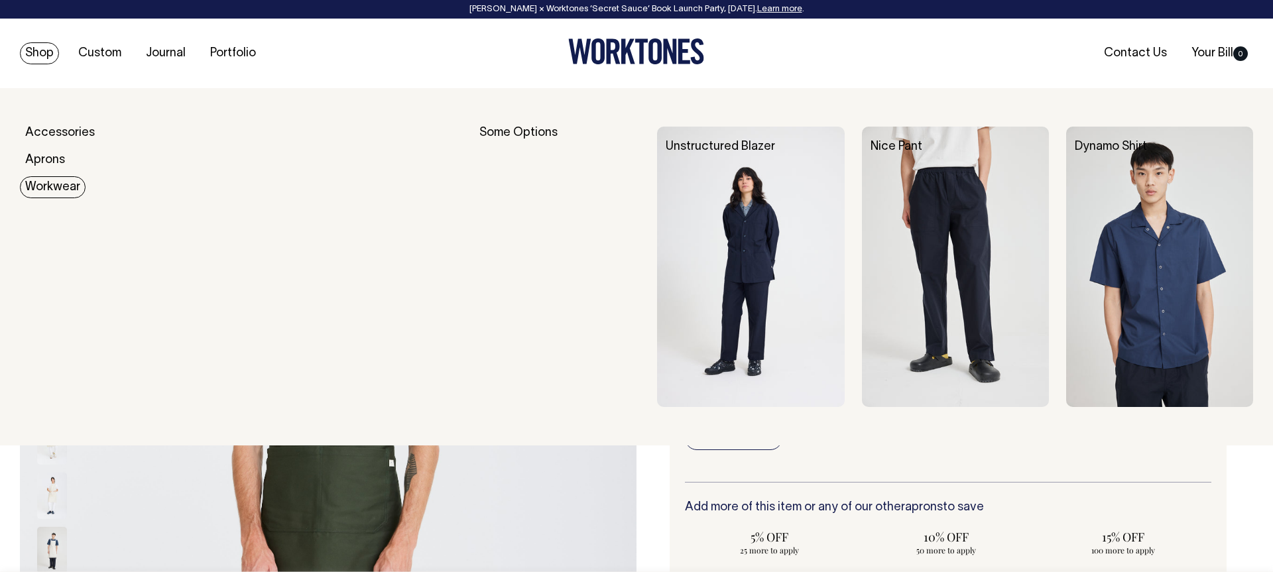
click at [34, 184] on link "Workwear" at bounding box center [53, 187] width 66 height 22
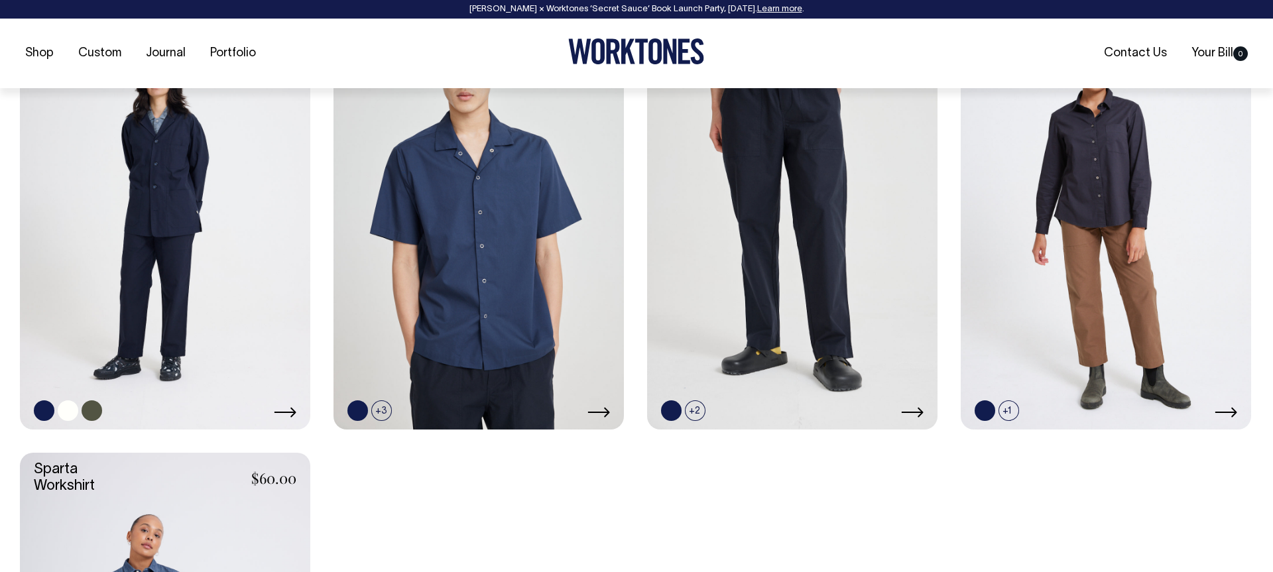
click at [259, 200] on link at bounding box center [165, 212] width 290 height 436
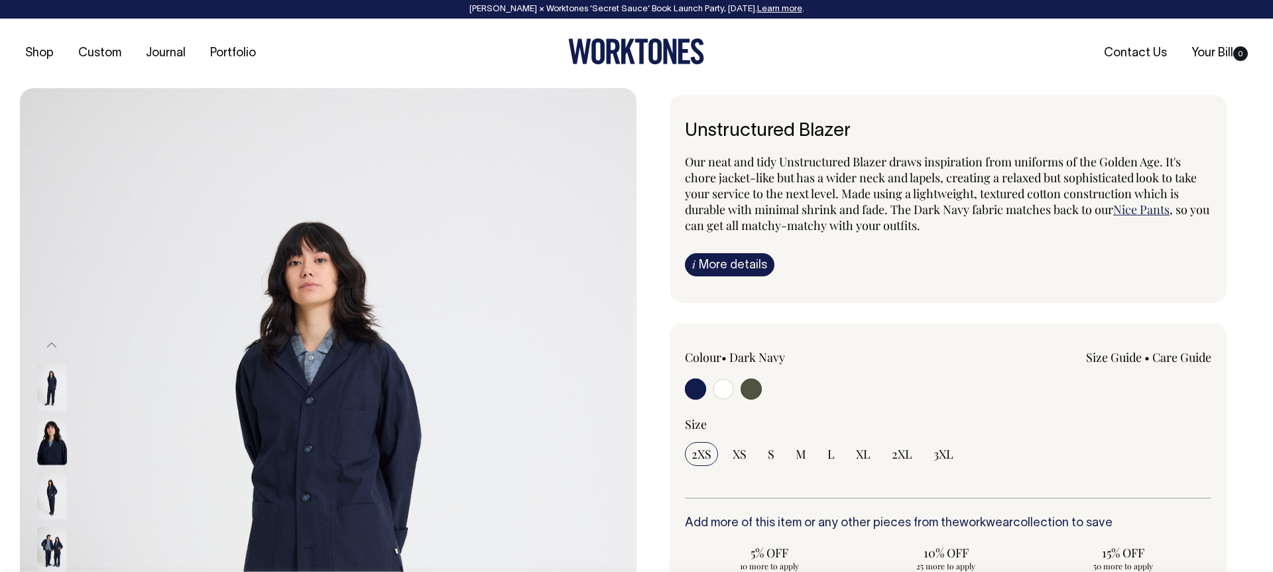
click at [720, 382] on input "radio" at bounding box center [723, 389] width 21 height 21
radio input "true"
radio input "false"
radio input "true"
select select "Off-White"
